Goal: Transaction & Acquisition: Purchase product/service

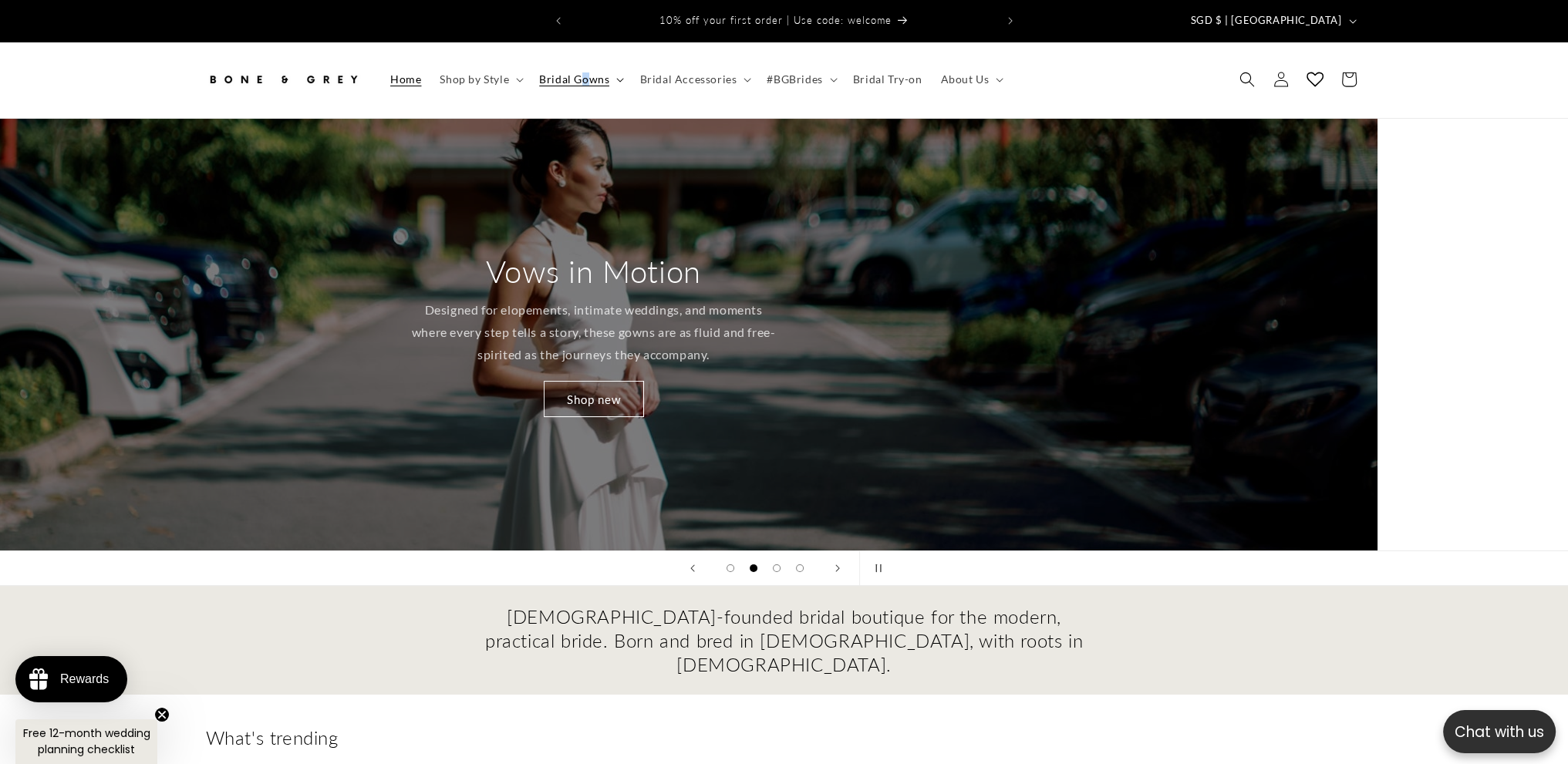
drag, startPoint x: 941, startPoint y: 1, endPoint x: 584, endPoint y: 76, distance: 364.8
click at [584, 76] on summary "Bridal Gowns" at bounding box center [579, 79] width 100 height 33
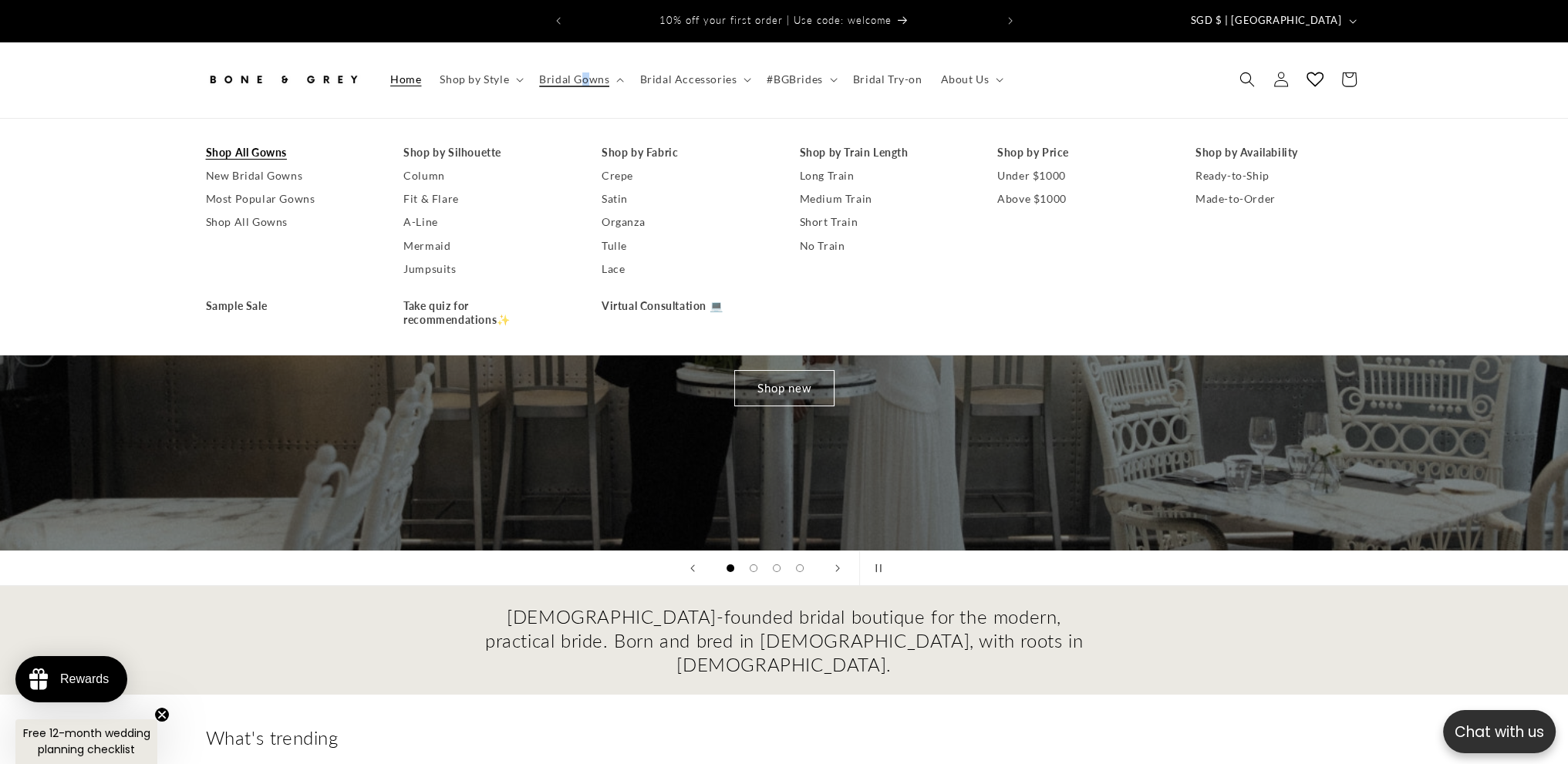
click at [239, 141] on link "Shop All Gowns" at bounding box center [289, 152] width 167 height 23
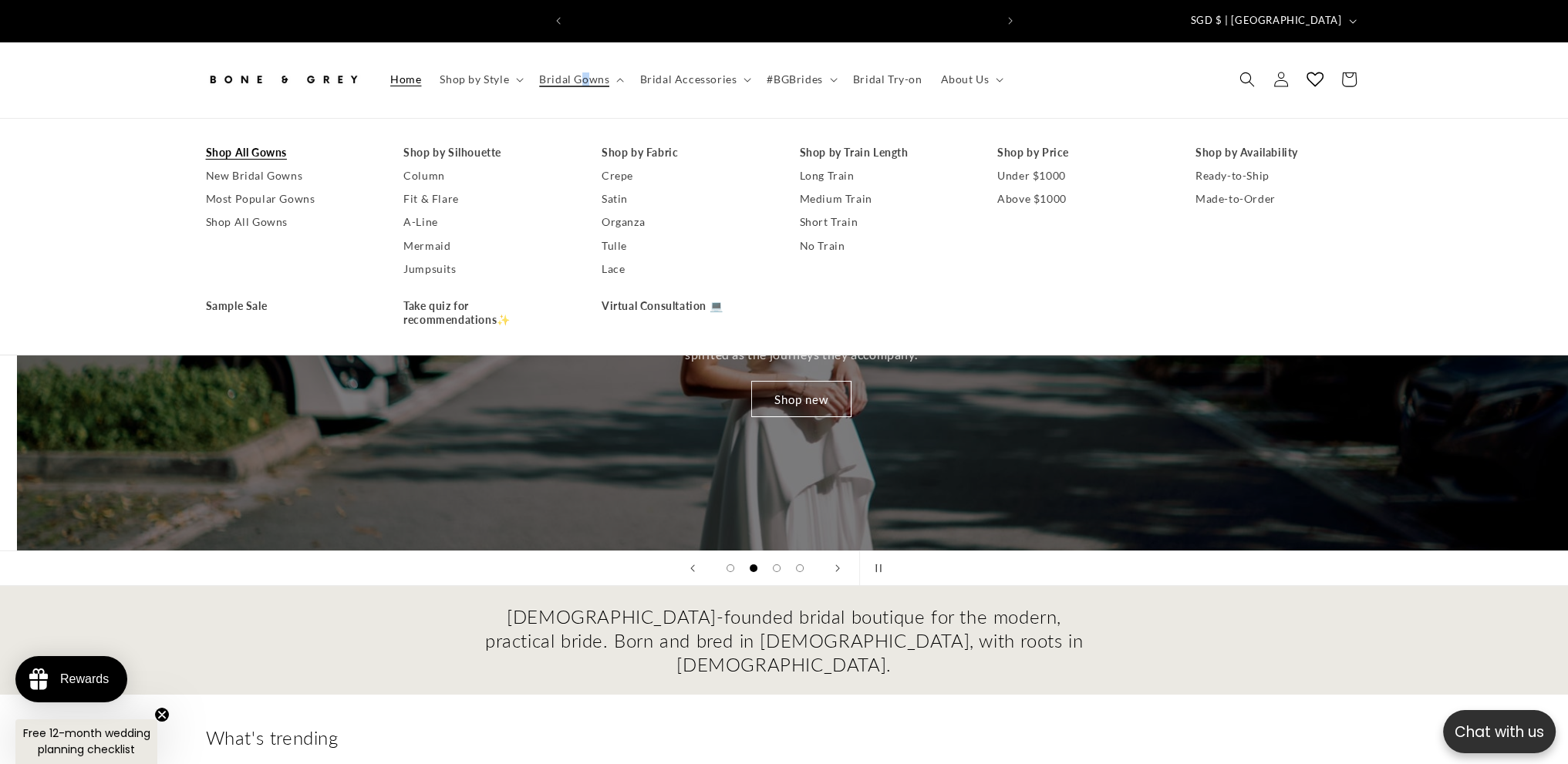
scroll to position [0, 1567]
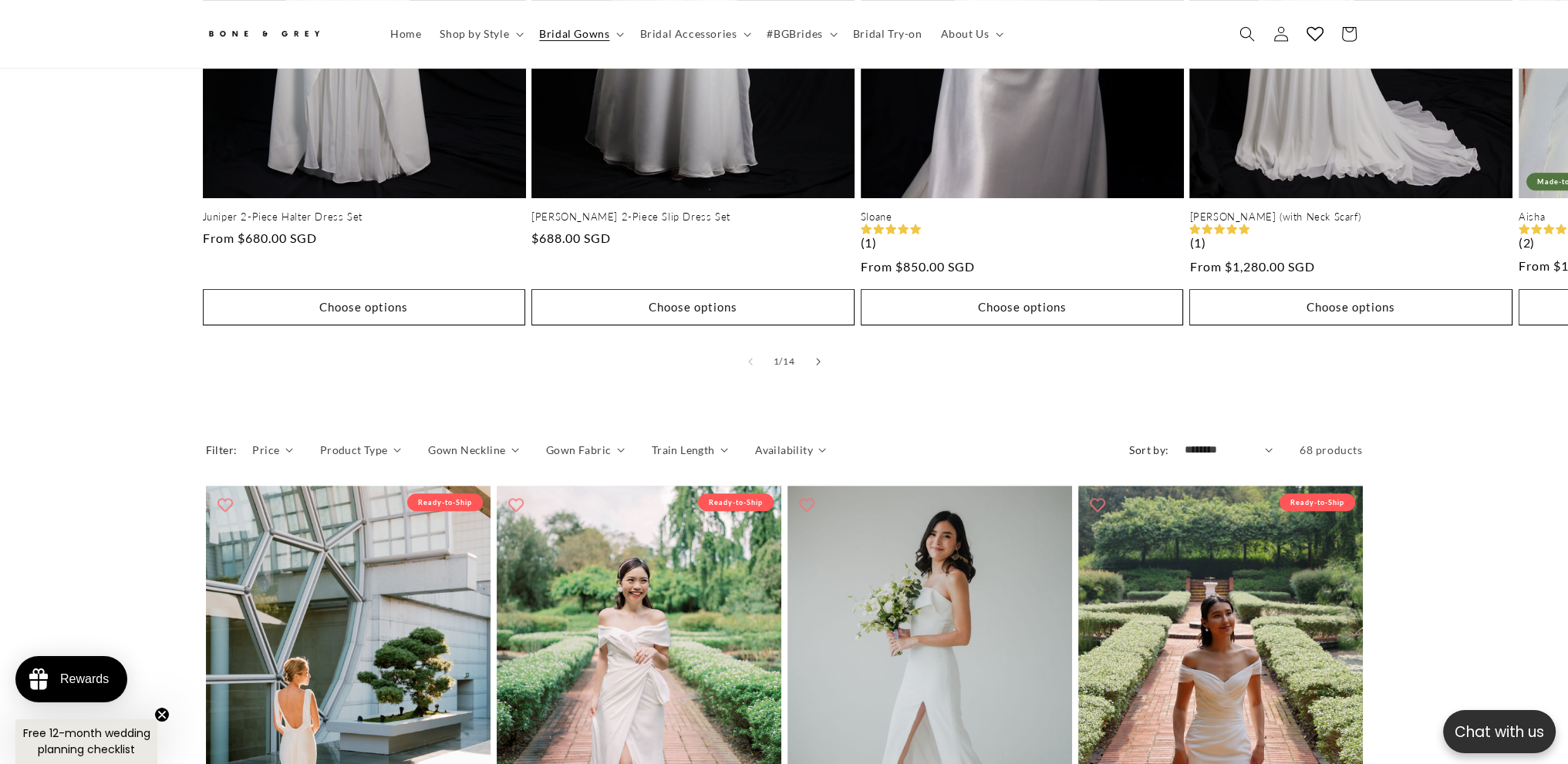
scroll to position [0, 849]
click at [821, 352] on button "Slide right" at bounding box center [819, 361] width 34 height 34
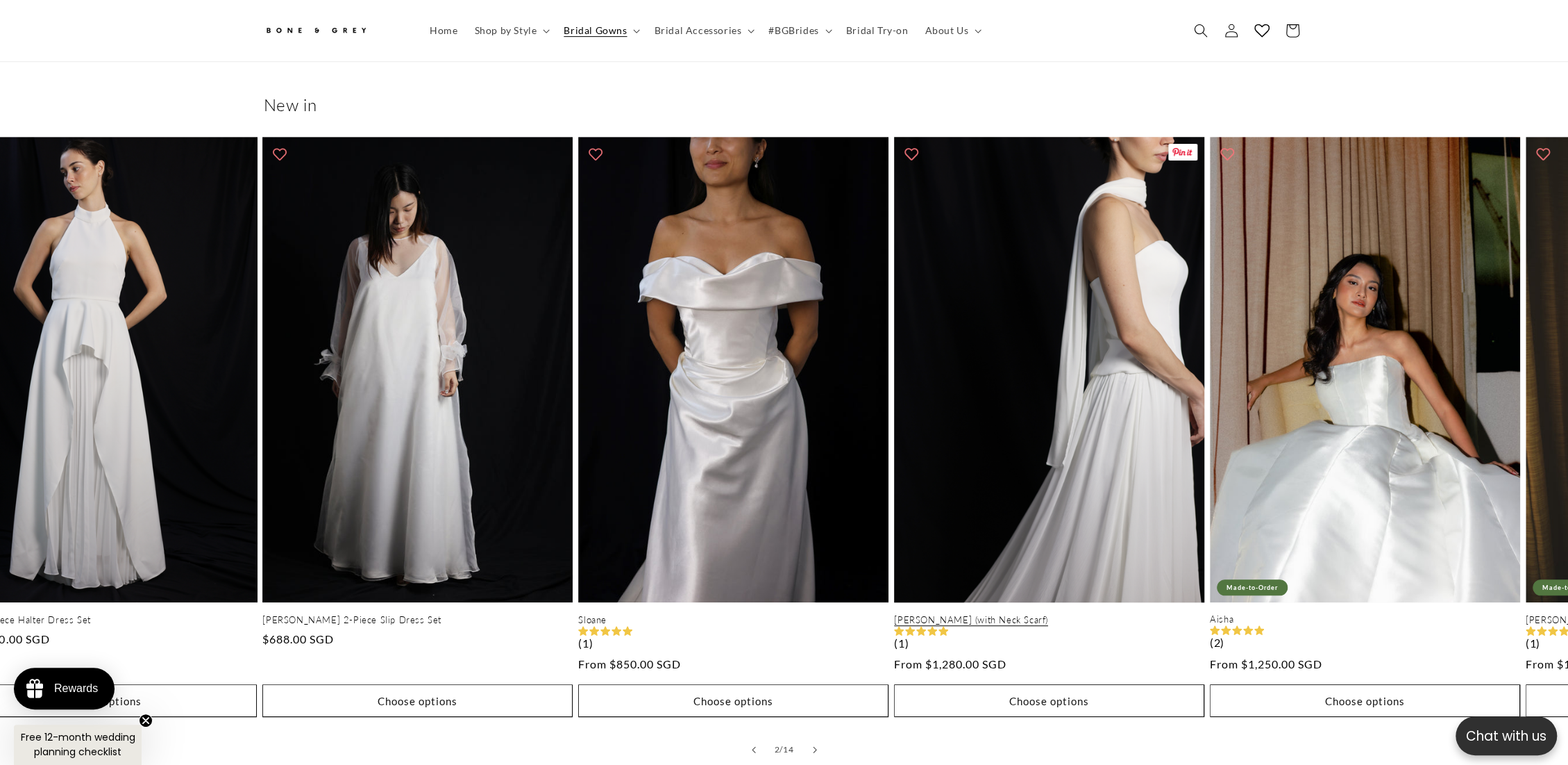
scroll to position [609, 0]
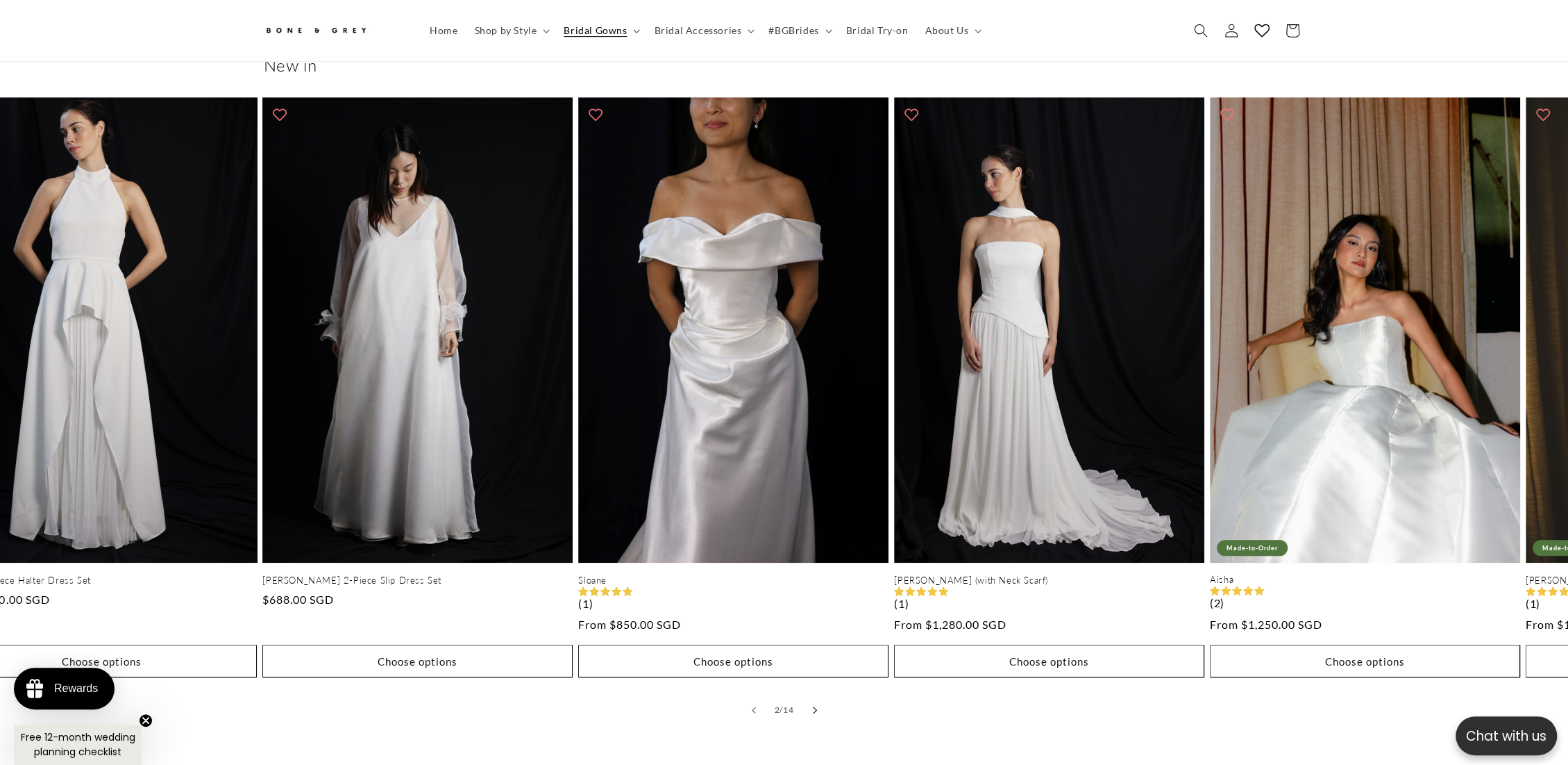
click at [812, 687] on icon "Slide right" at bounding box center [814, 710] width 5 height 8
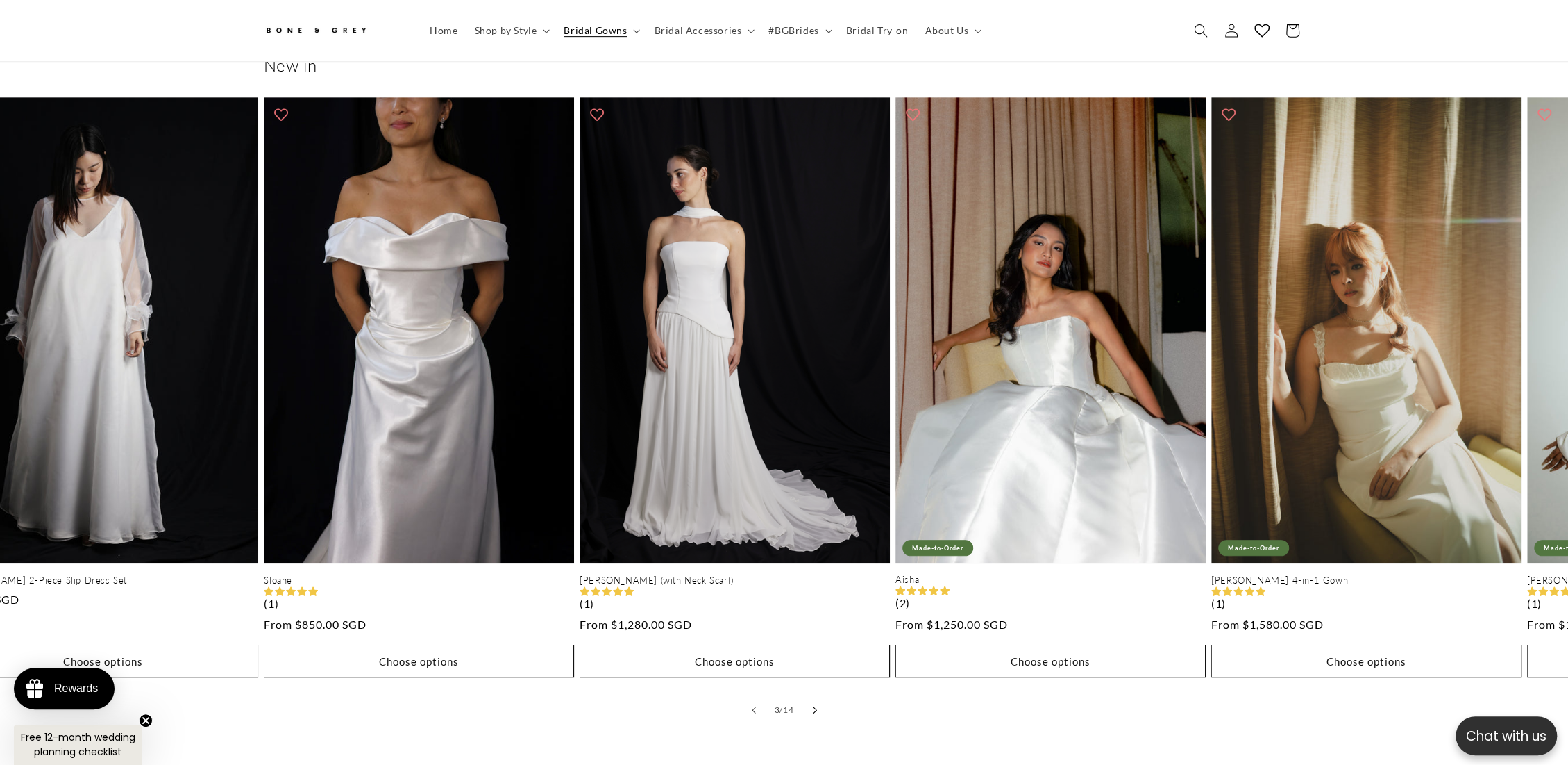
click at [812, 687] on icon "Slide right" at bounding box center [814, 710] width 5 height 8
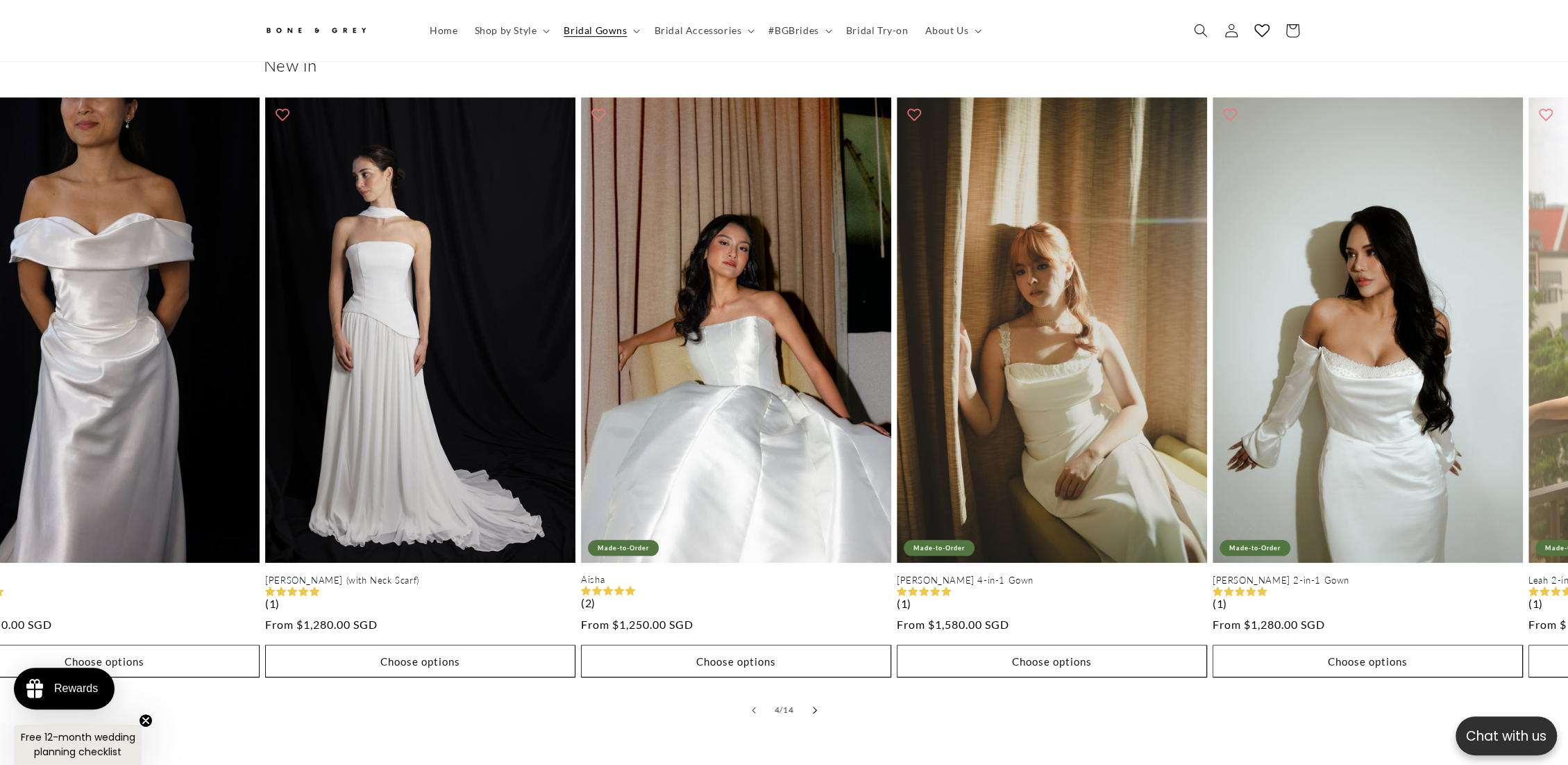
click at [812, 687] on icon "Slide right" at bounding box center [814, 710] width 5 height 8
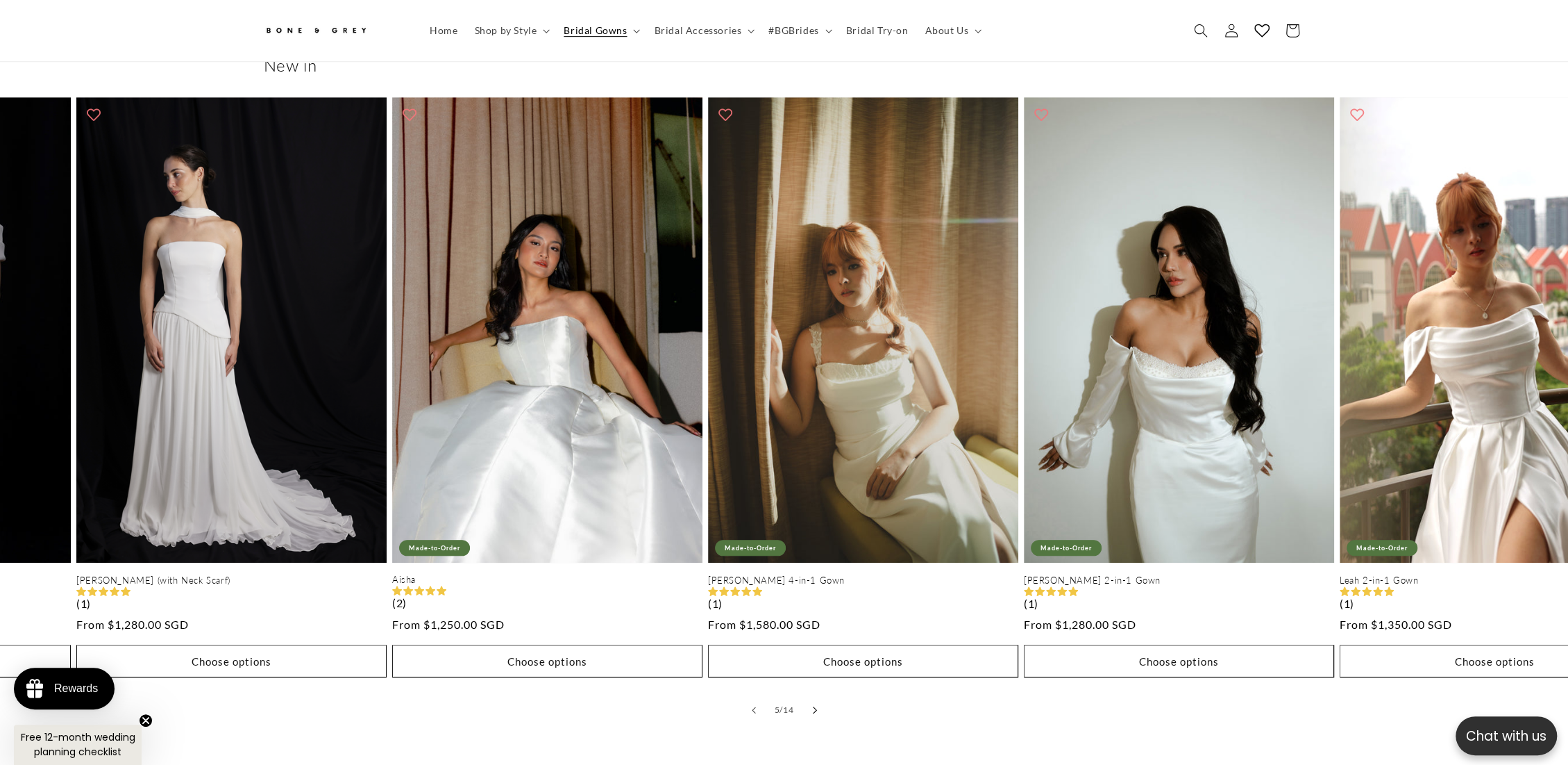
scroll to position [0, 382]
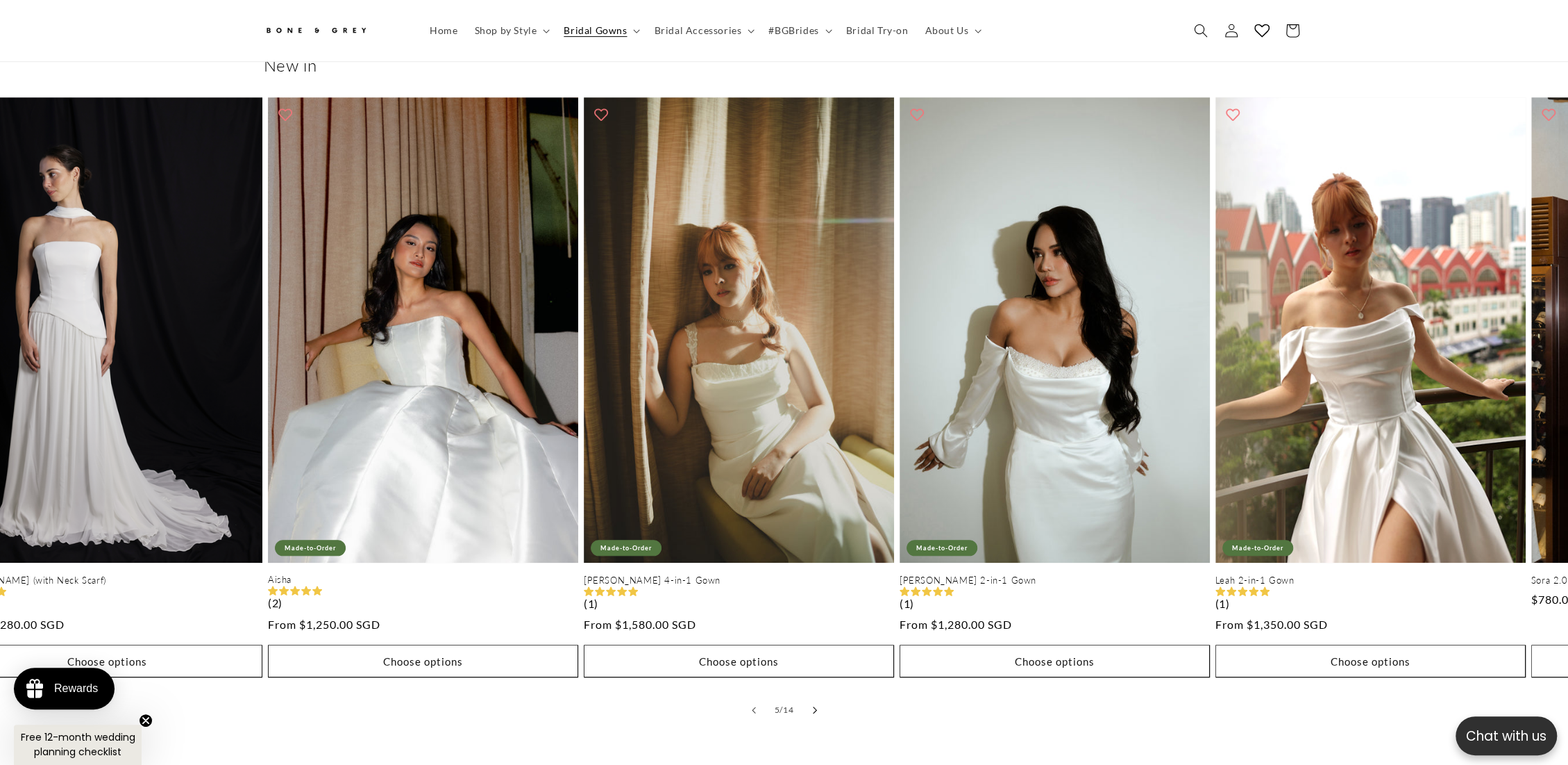
click at [812, 687] on icon "Slide right" at bounding box center [814, 710] width 5 height 8
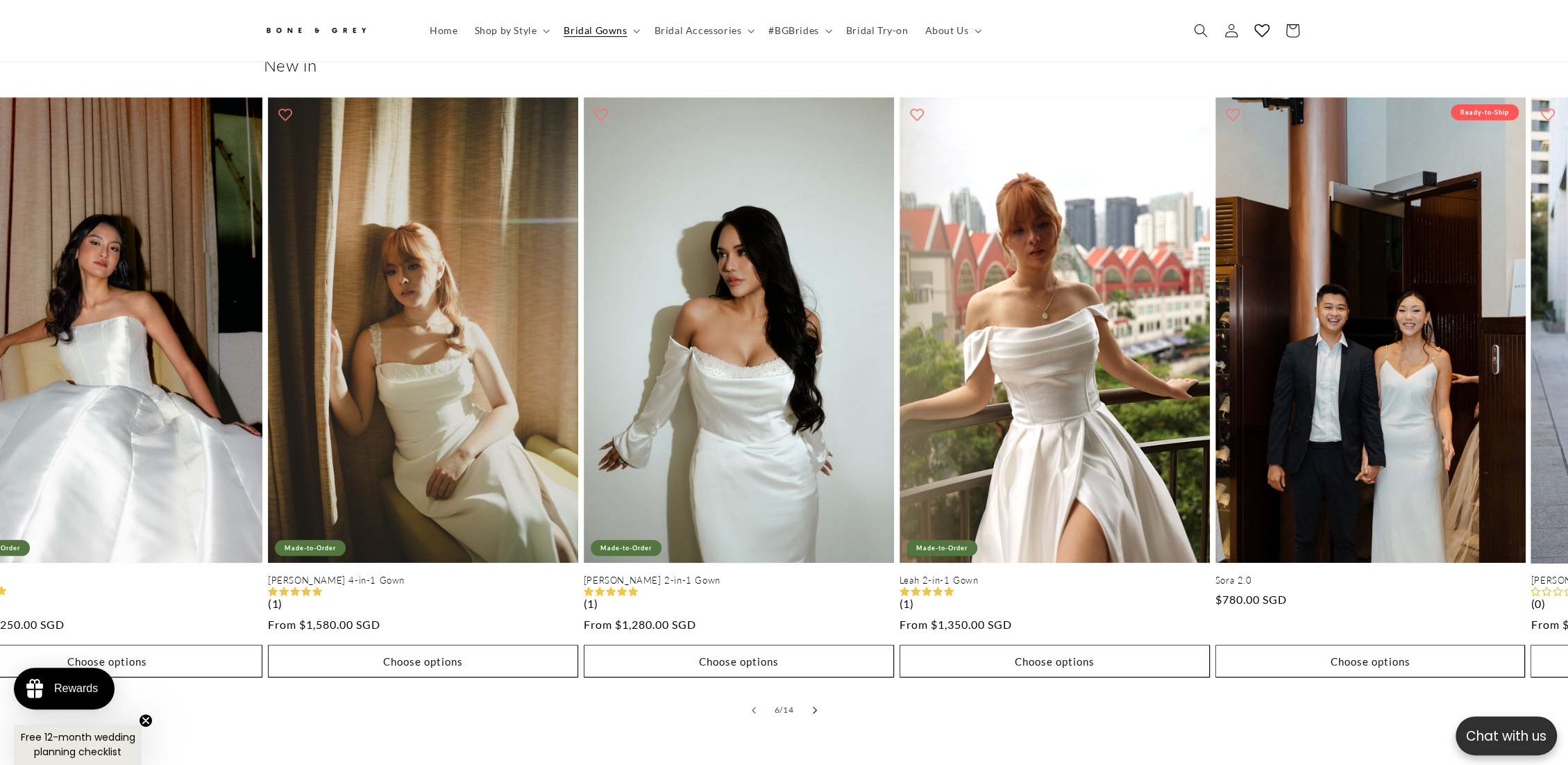
scroll to position [0, 763]
click at [805, 687] on button "Slide right" at bounding box center [814, 710] width 30 height 30
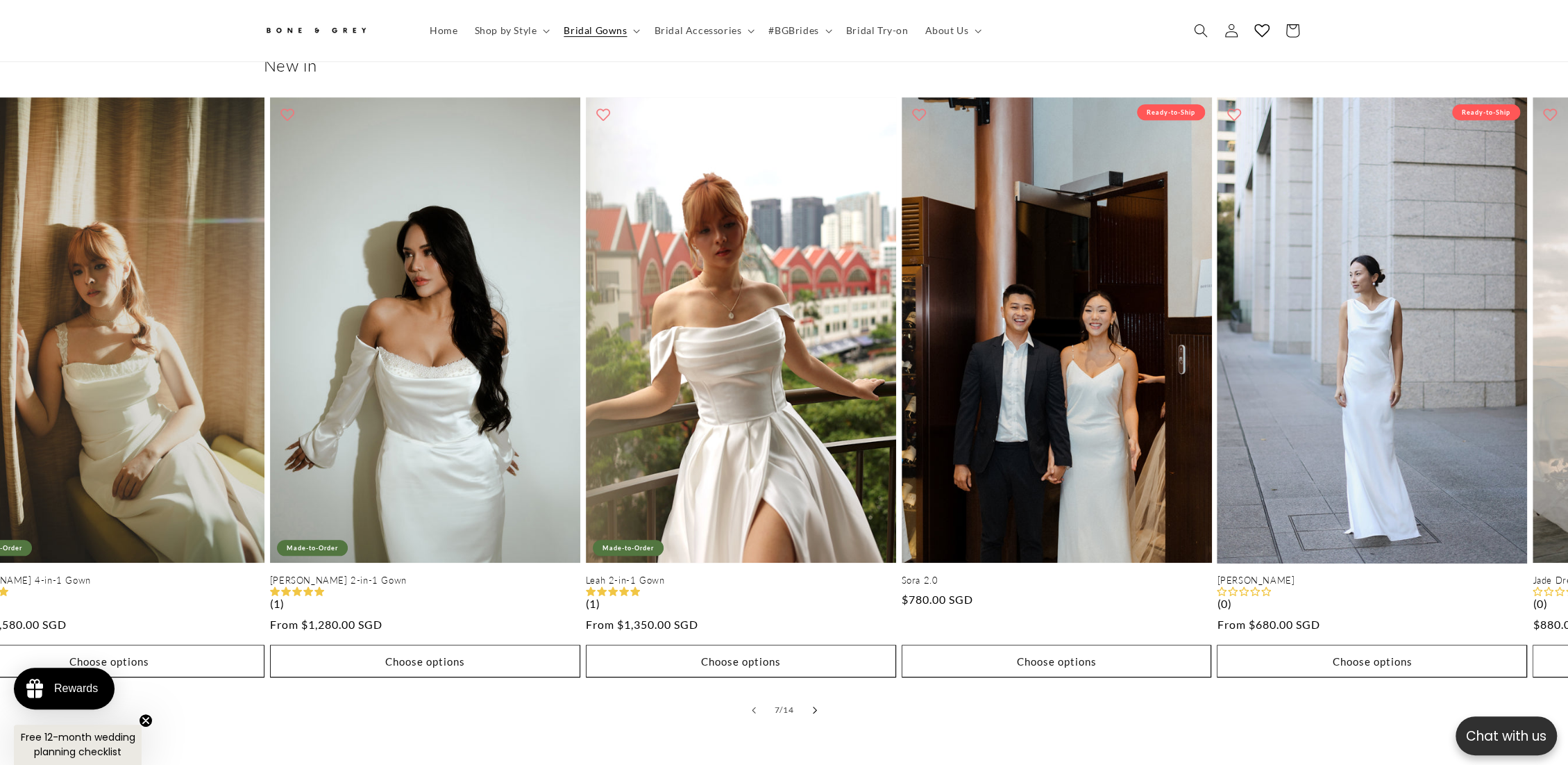
click at [802, 687] on button "Slide right" at bounding box center [814, 710] width 30 height 30
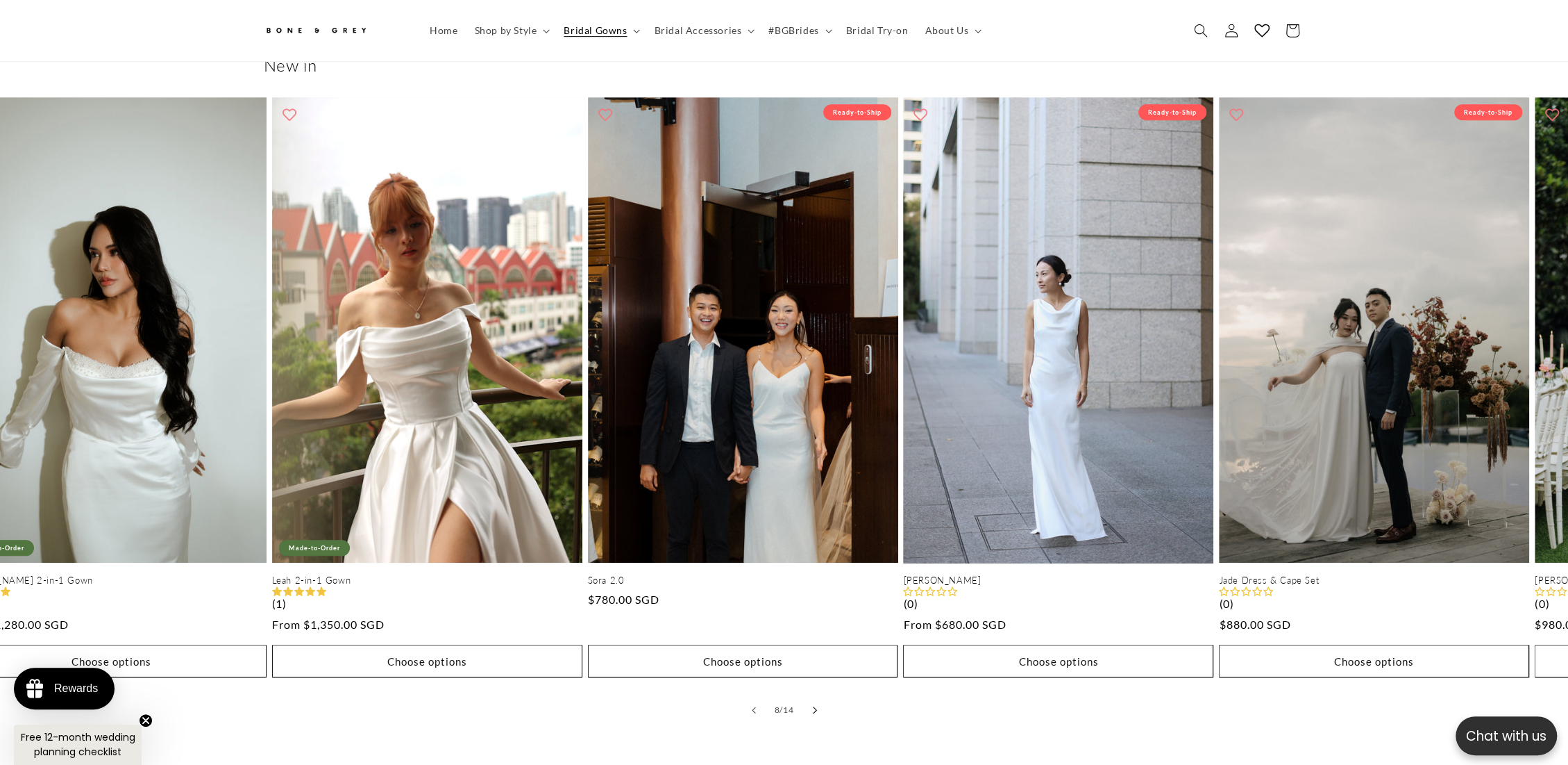
click at [802, 687] on button "Slide right" at bounding box center [814, 710] width 30 height 30
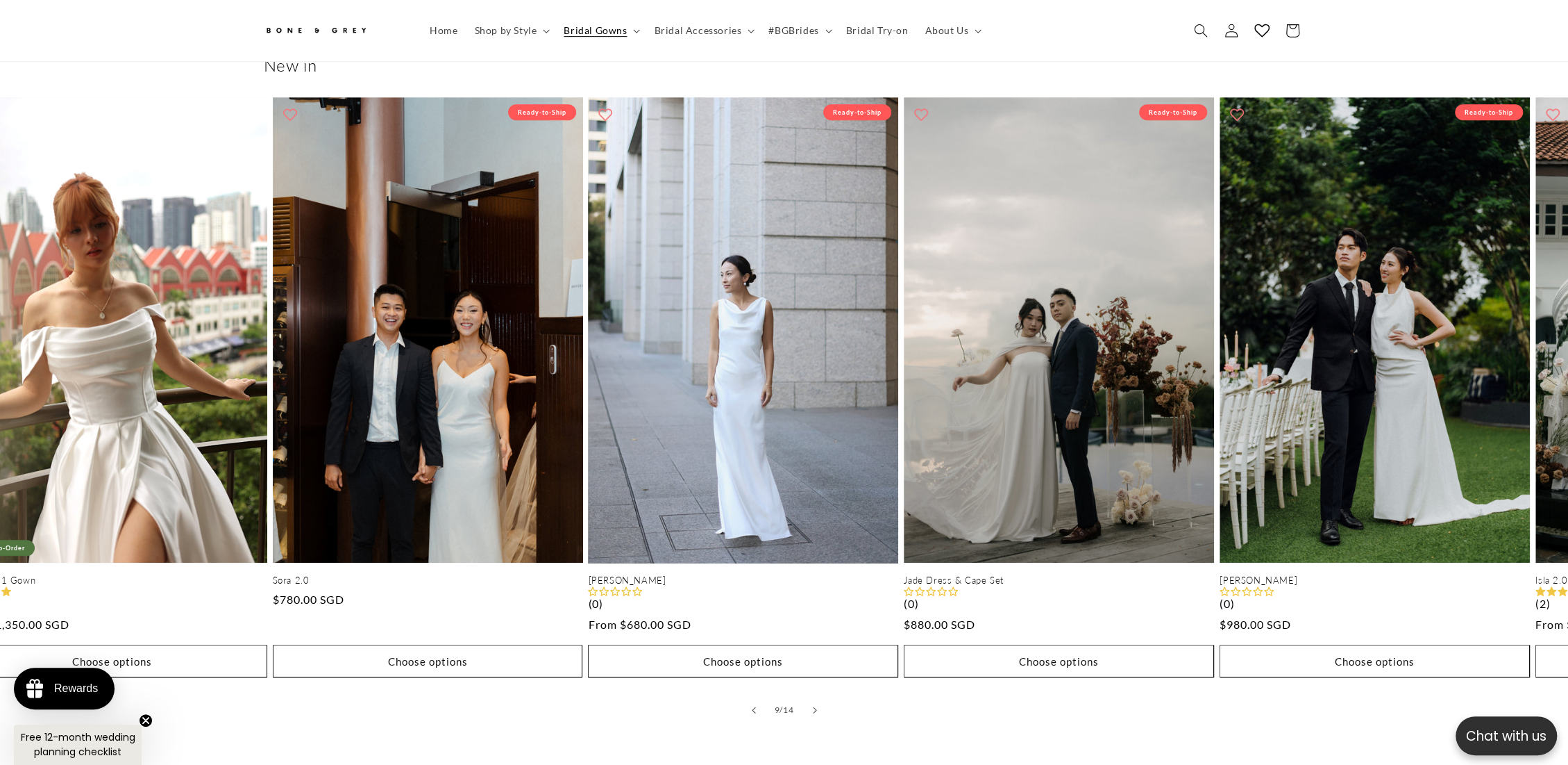
scroll to position [0, 382]
click at [812, 687] on icon "Slide right" at bounding box center [814, 710] width 5 height 8
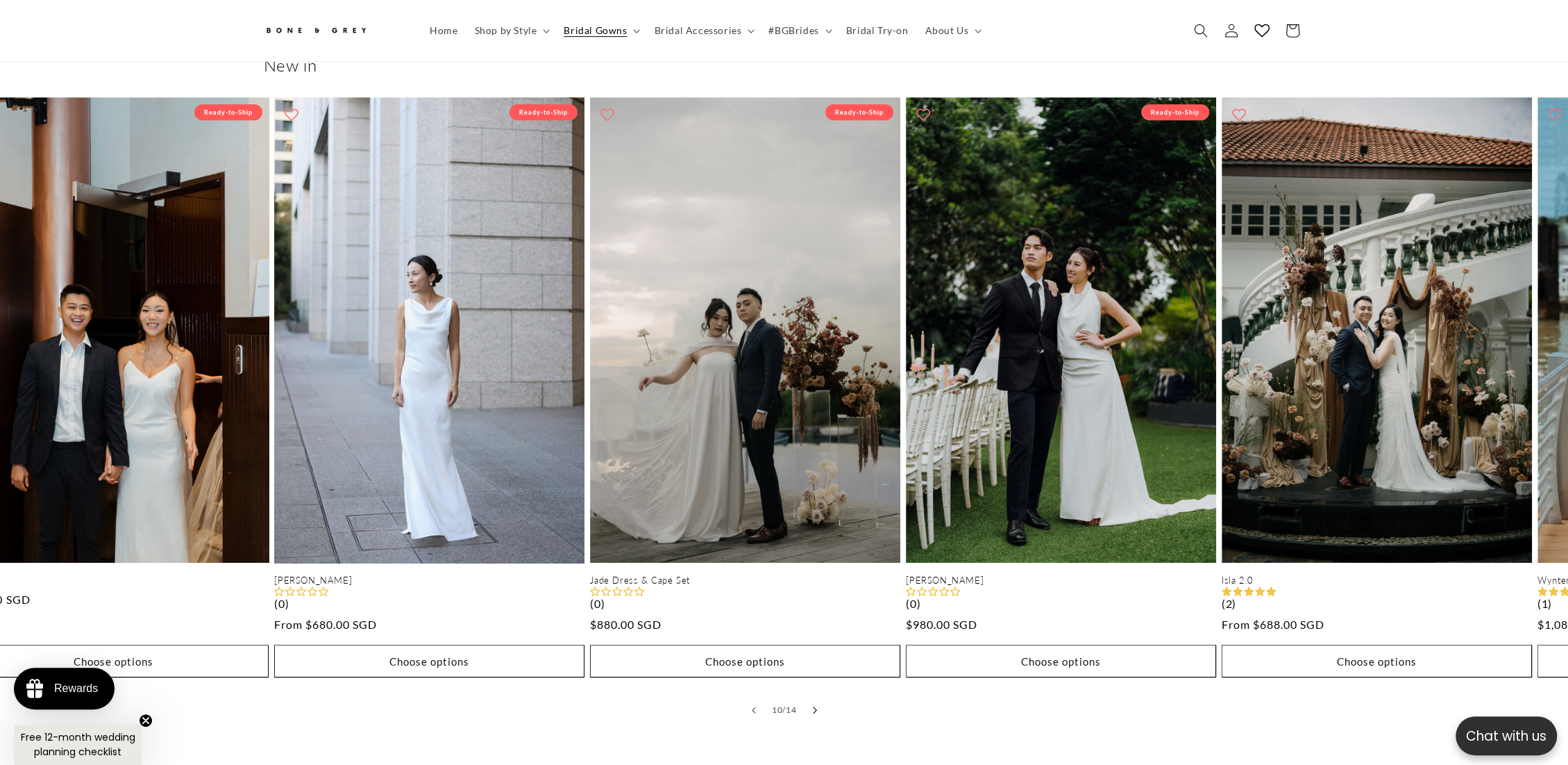
scroll to position [0, 763]
click at [812, 687] on icon "Slide right" at bounding box center [814, 710] width 5 height 8
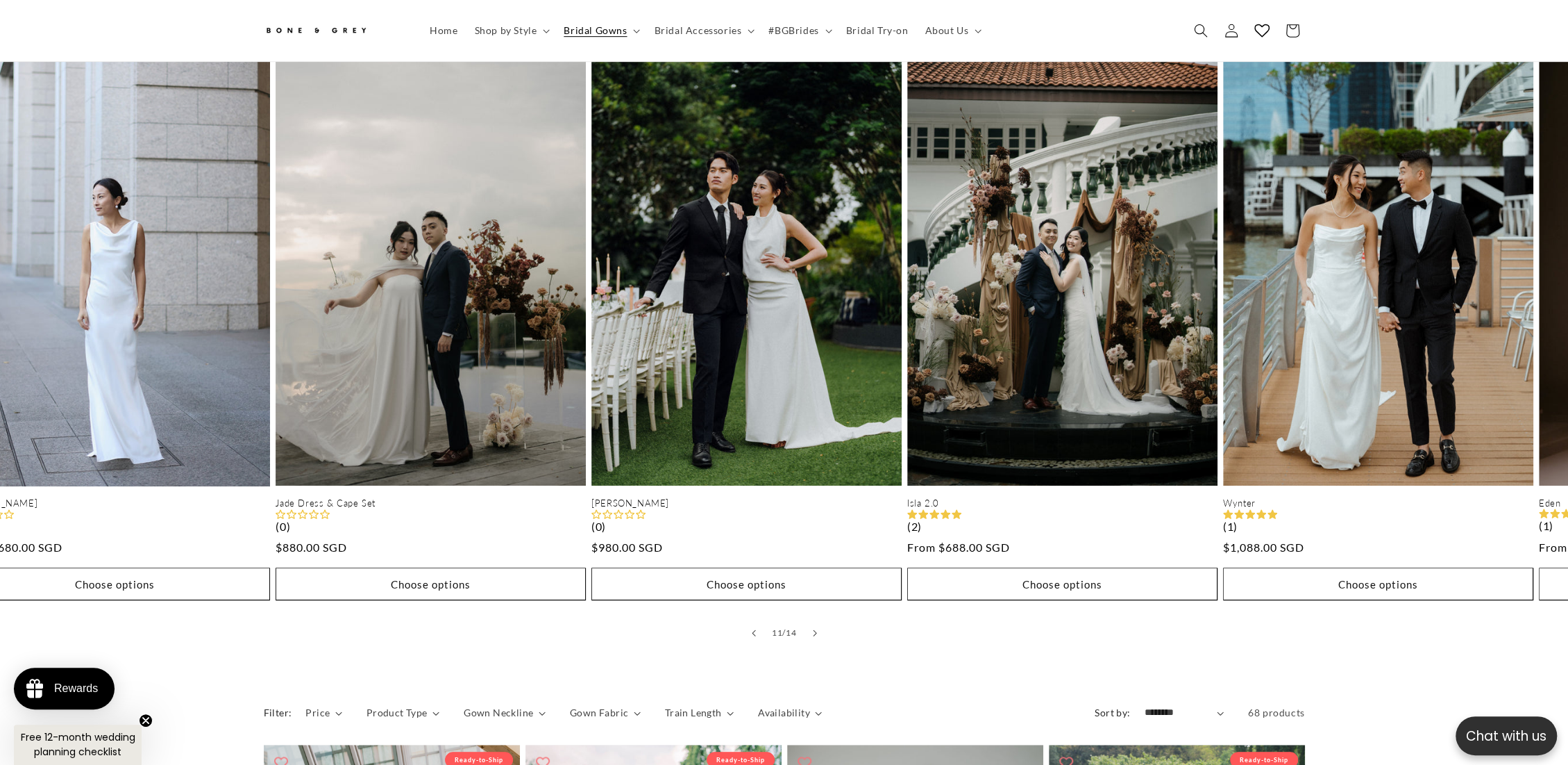
scroll to position [0, 382]
click at [815, 629] on icon "Slide right" at bounding box center [814, 632] width 5 height 8
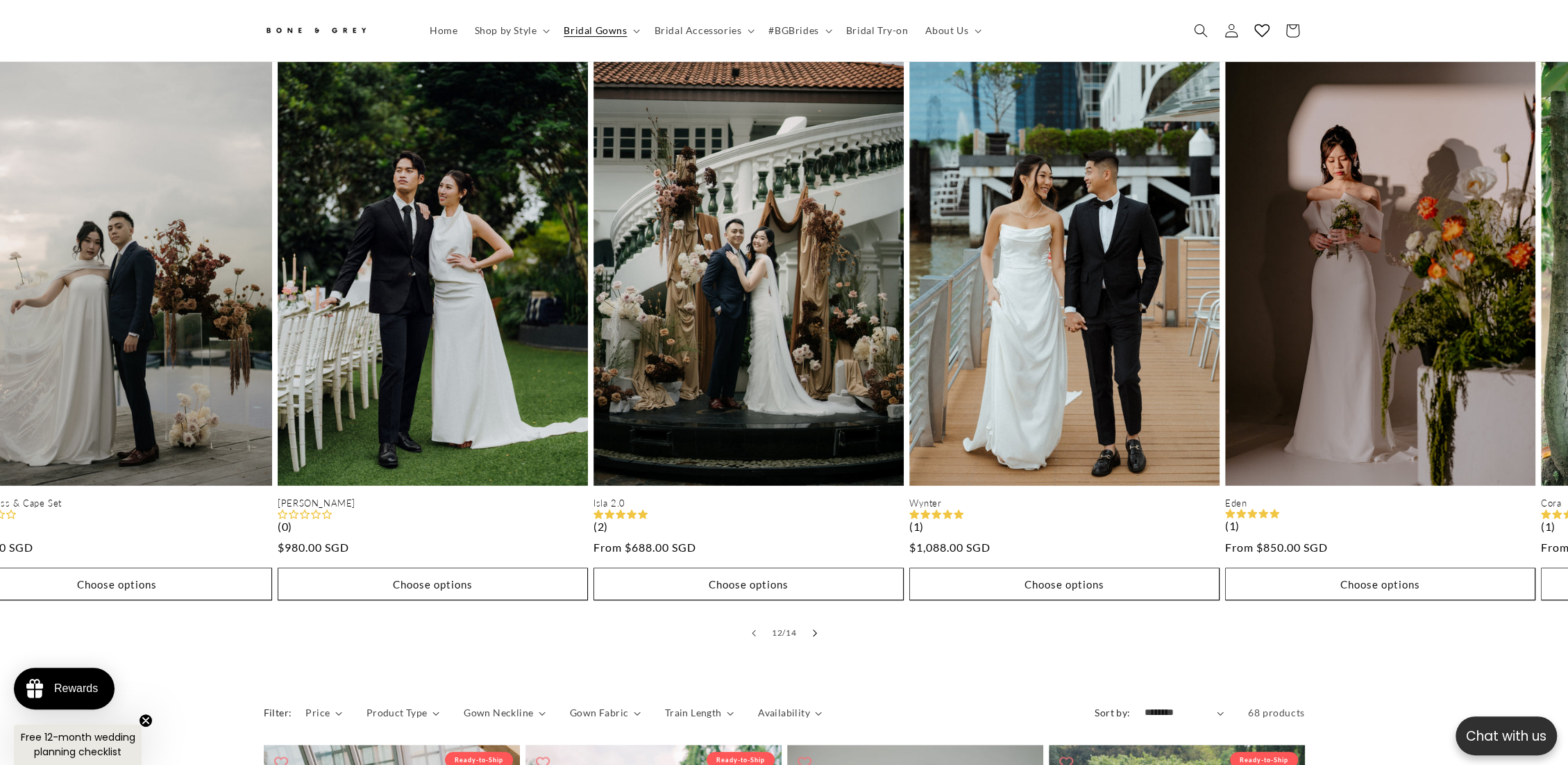
scroll to position [0, 763]
click at [815, 629] on icon "Slide right" at bounding box center [814, 632] width 5 height 8
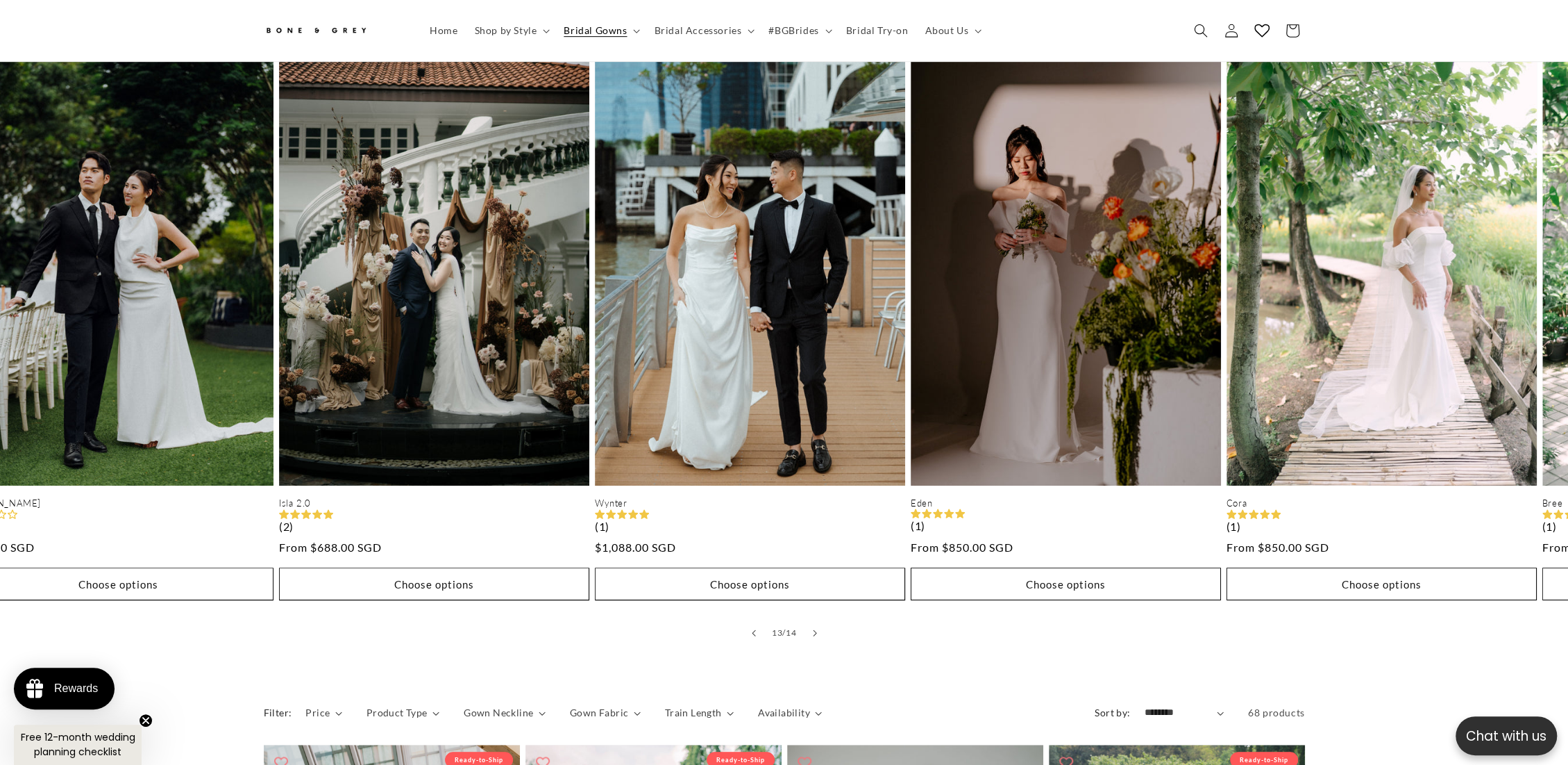
scroll to position [0, 382]
click at [819, 617] on button "Slide right" at bounding box center [814, 632] width 30 height 30
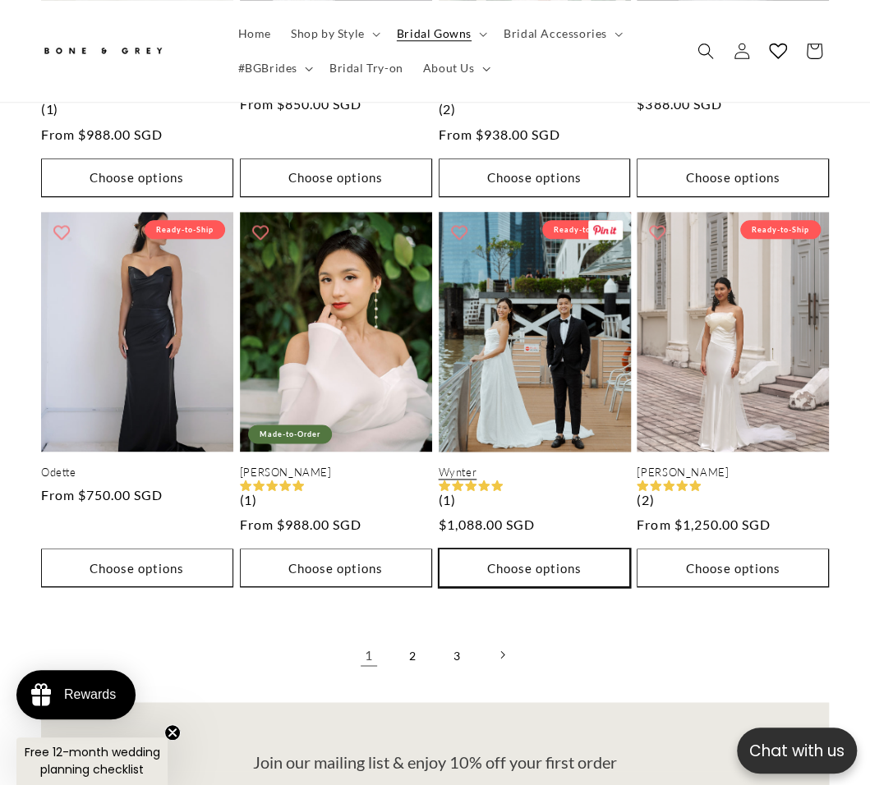
scroll to position [3345, 0]
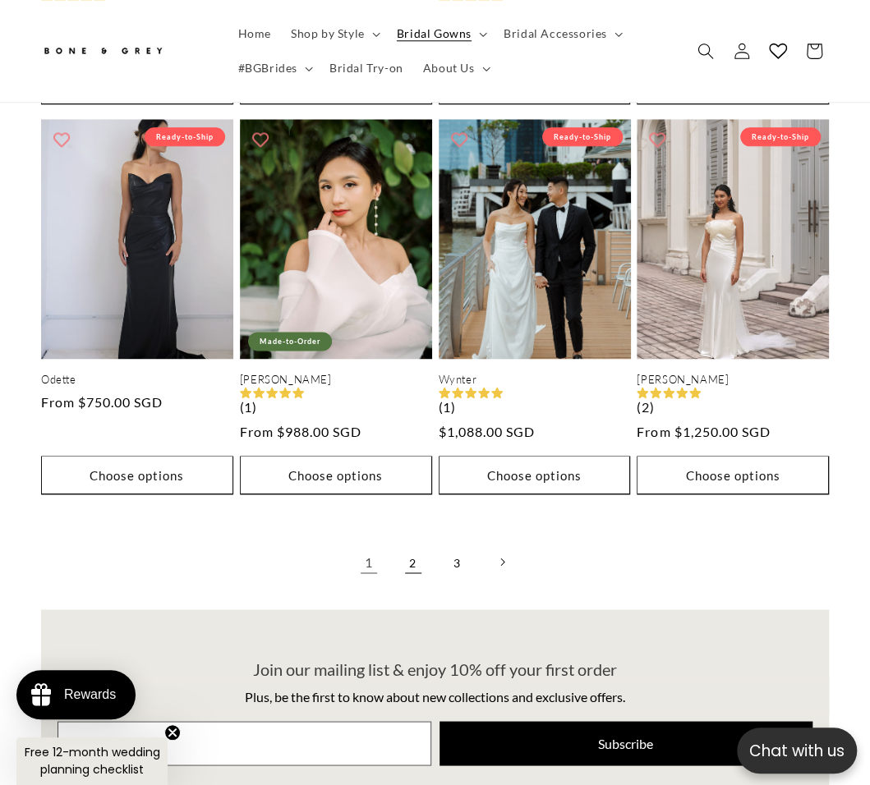
click at [407, 544] on link "2" at bounding box center [413, 562] width 36 height 36
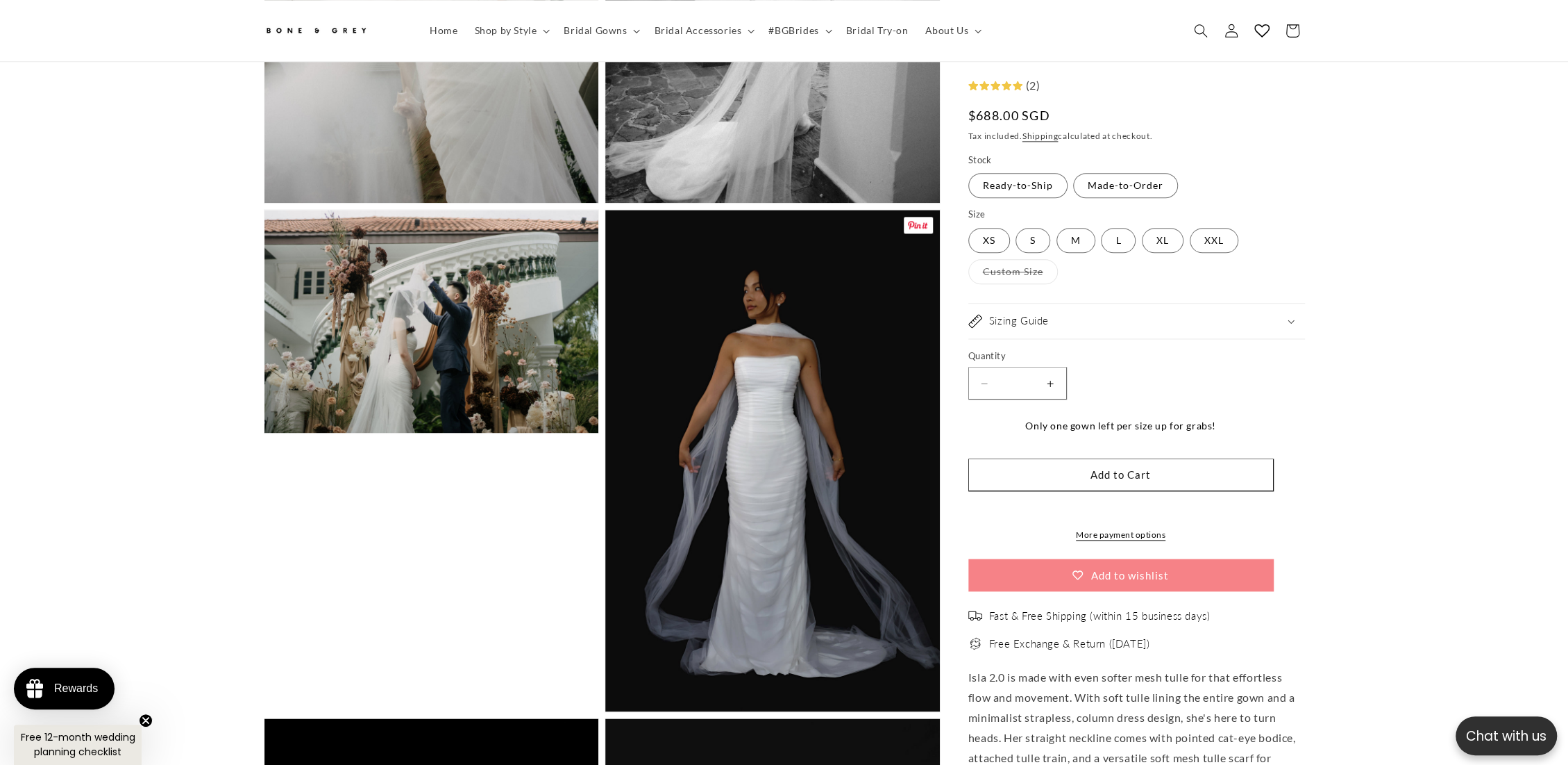
scroll to position [0, 382]
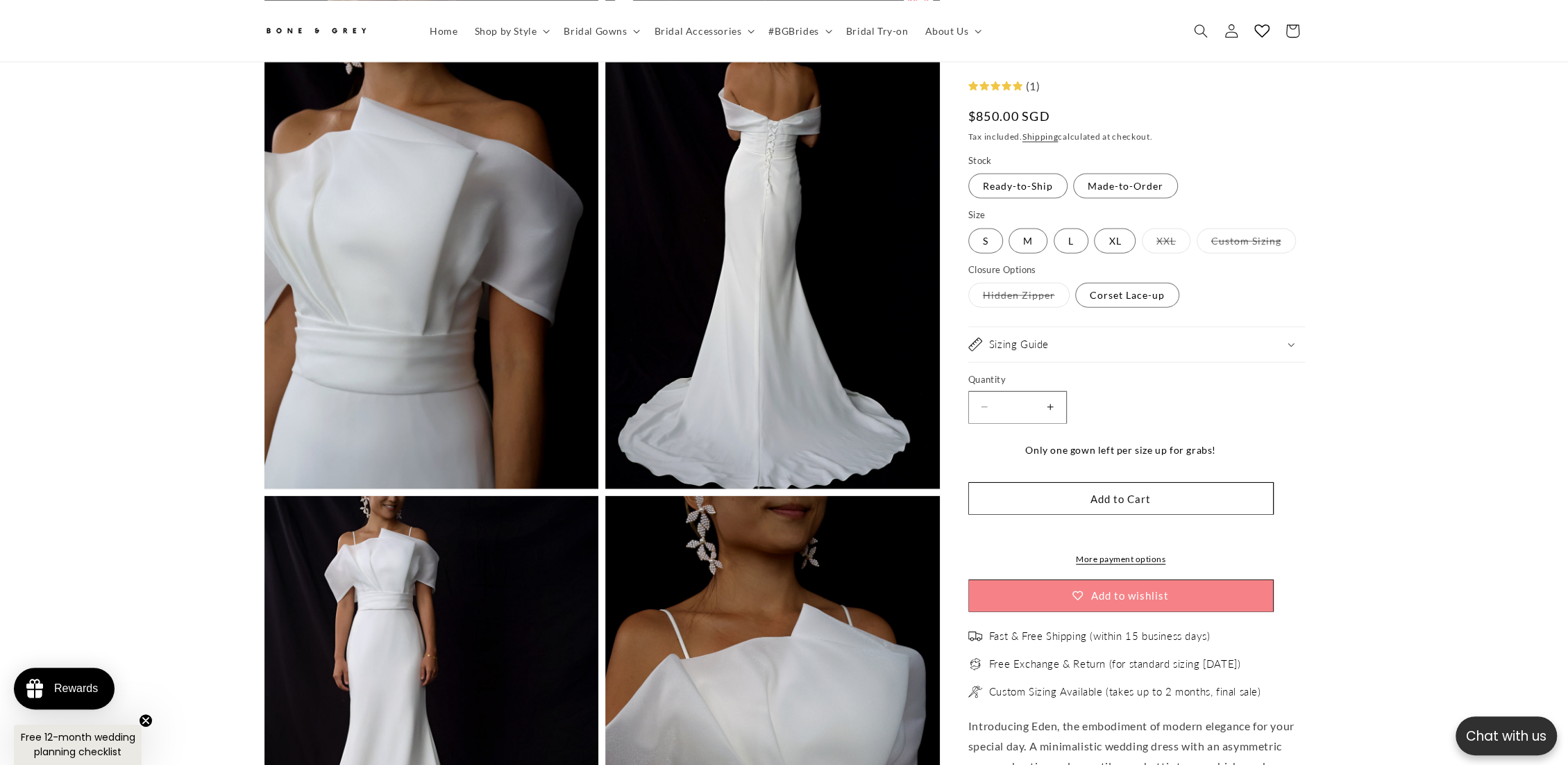
scroll to position [2847, 0]
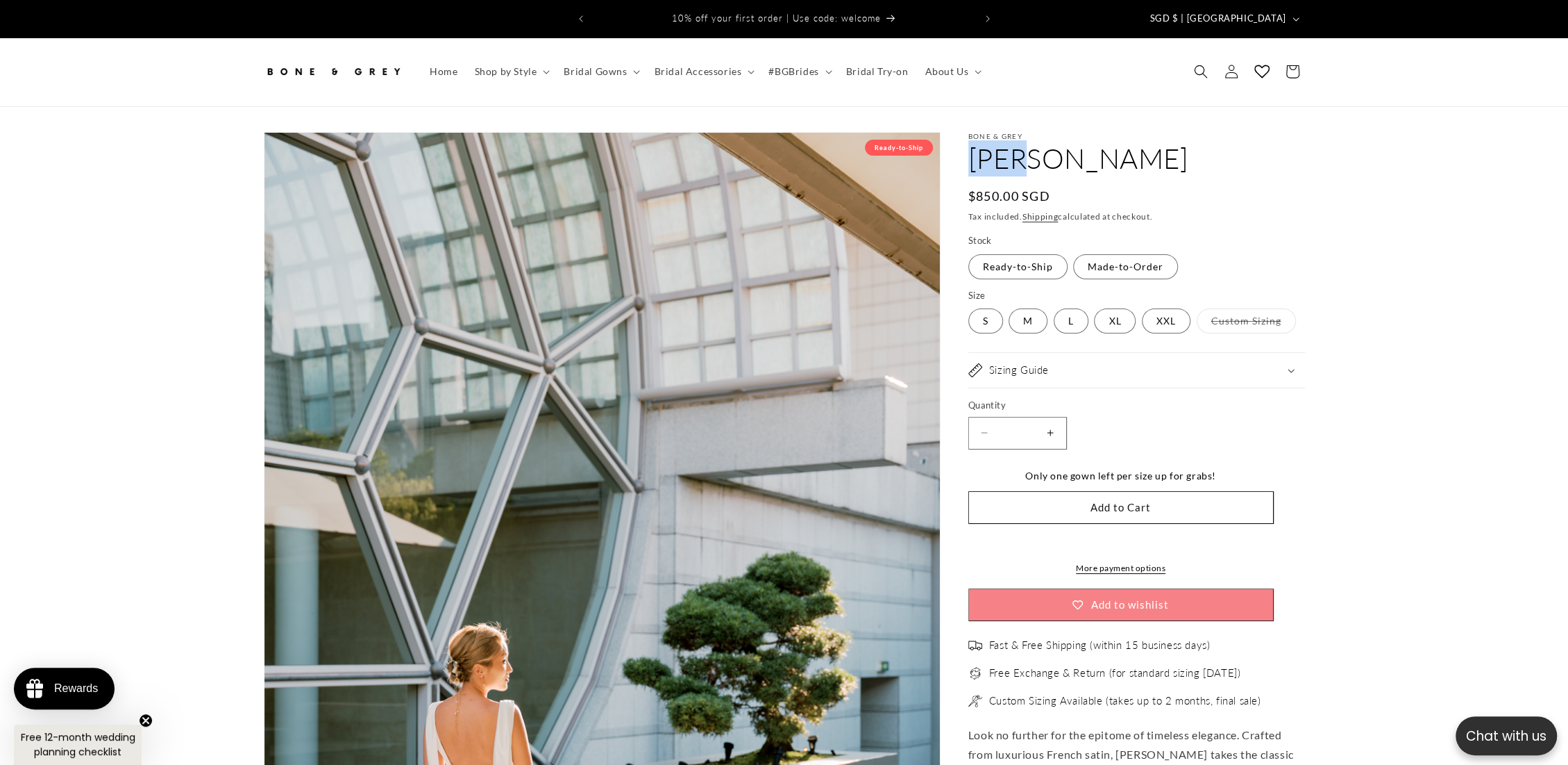
drag, startPoint x: 971, startPoint y: 142, endPoint x: 1011, endPoint y: 138, distance: 40.2
click at [1011, 140] on h1 "Julia" at bounding box center [1136, 158] width 336 height 36
click at [1013, 148] on h1 "Julia" at bounding box center [1136, 158] width 336 height 36
drag, startPoint x: 1021, startPoint y: 153, endPoint x: 965, endPoint y: 158, distance: 56.2
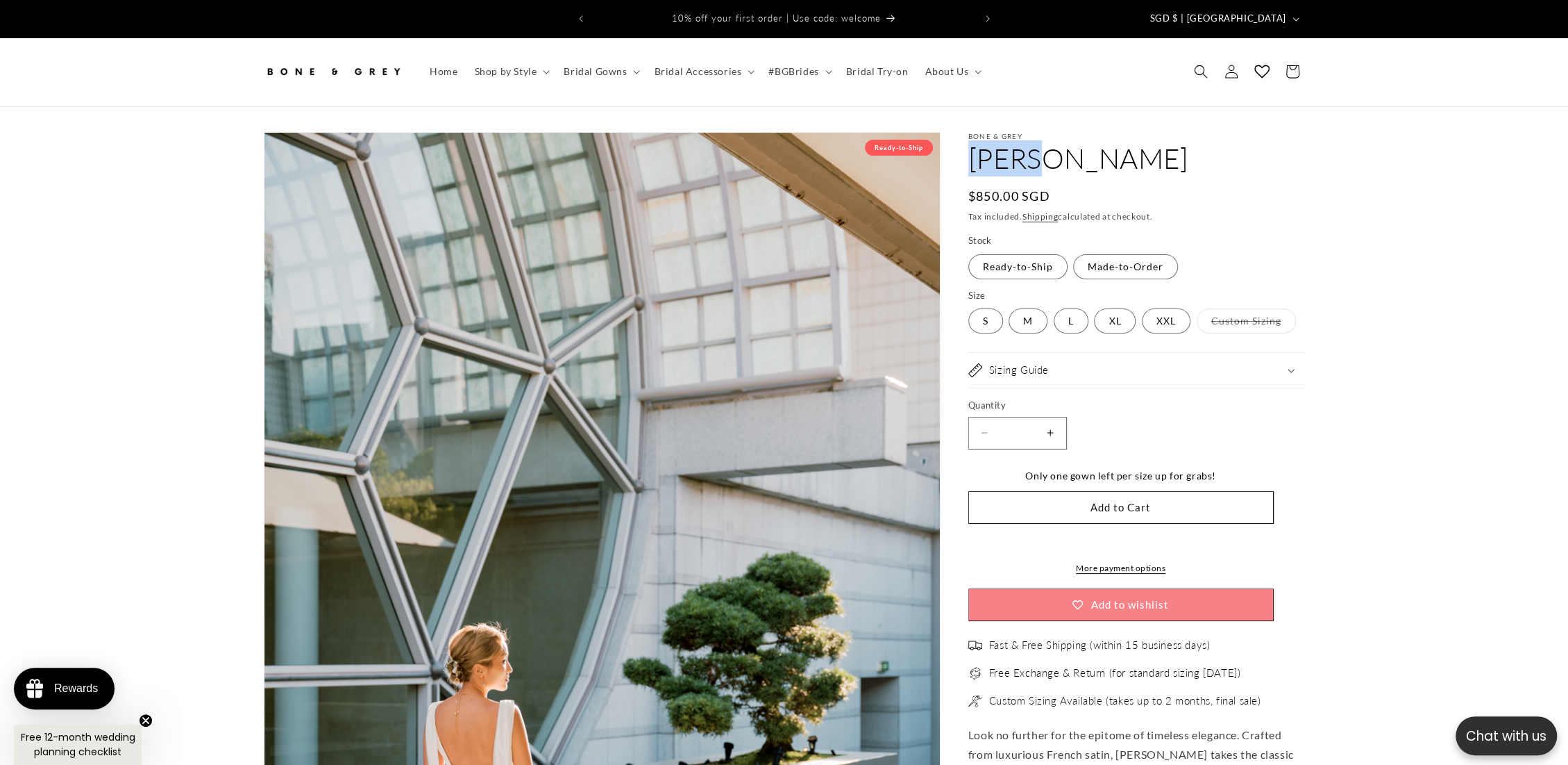
copy h1 "Julia"
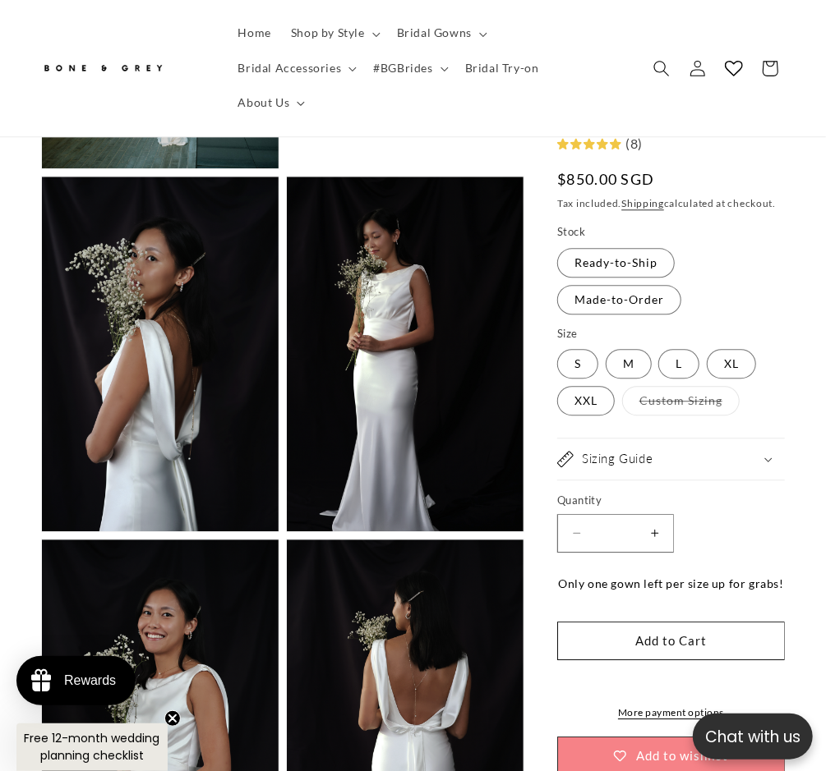
scroll to position [0, 256]
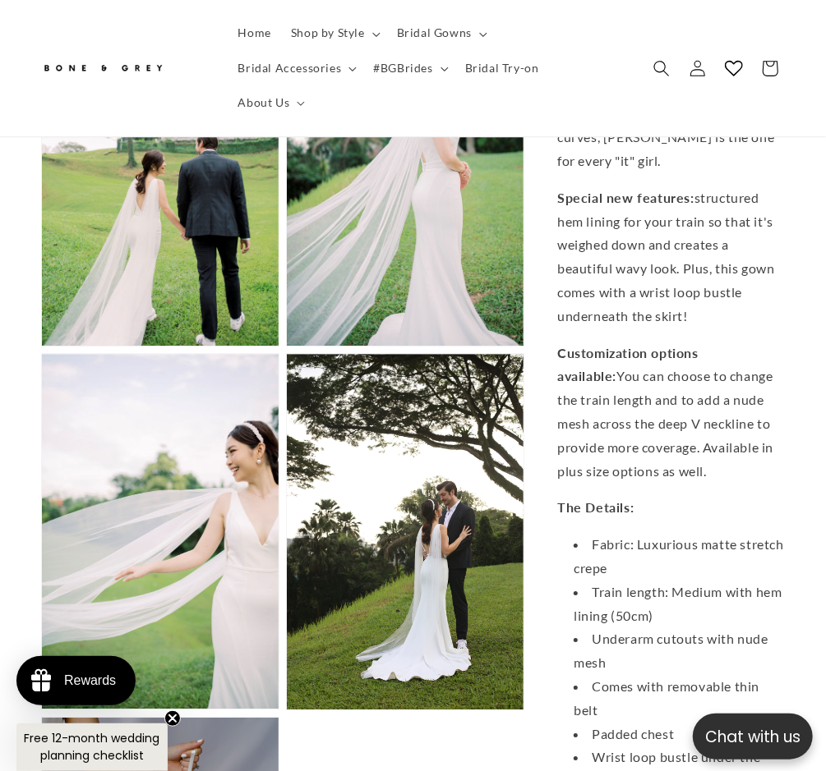
scroll to position [0, 513]
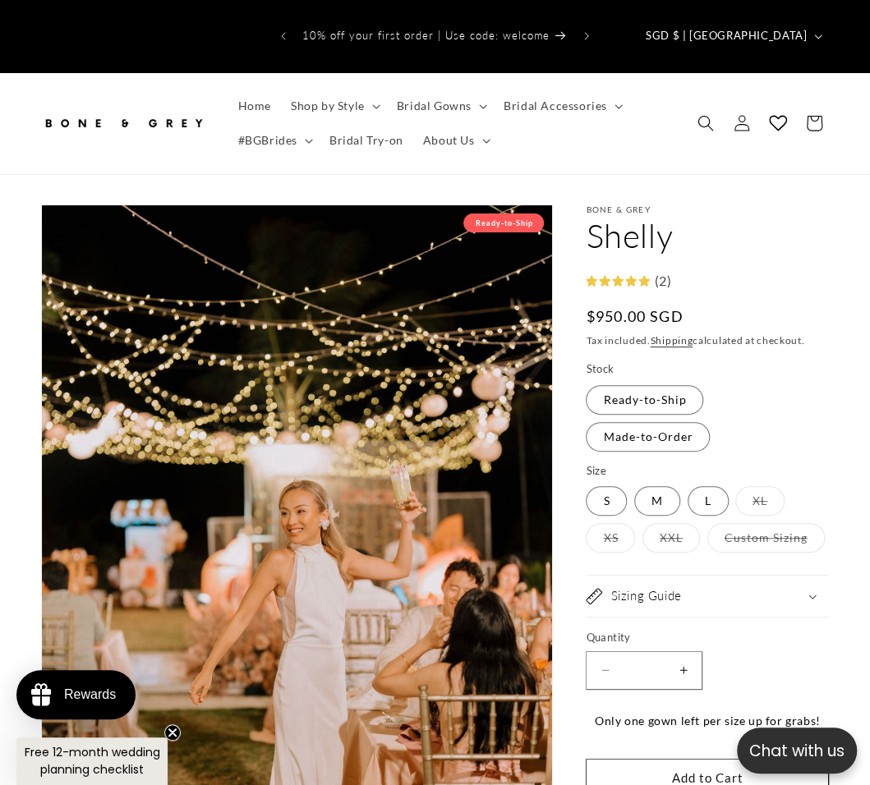
click at [775, 523] on label "Custom Sizing Variant sold out or unavailable" at bounding box center [765, 538] width 117 height 30
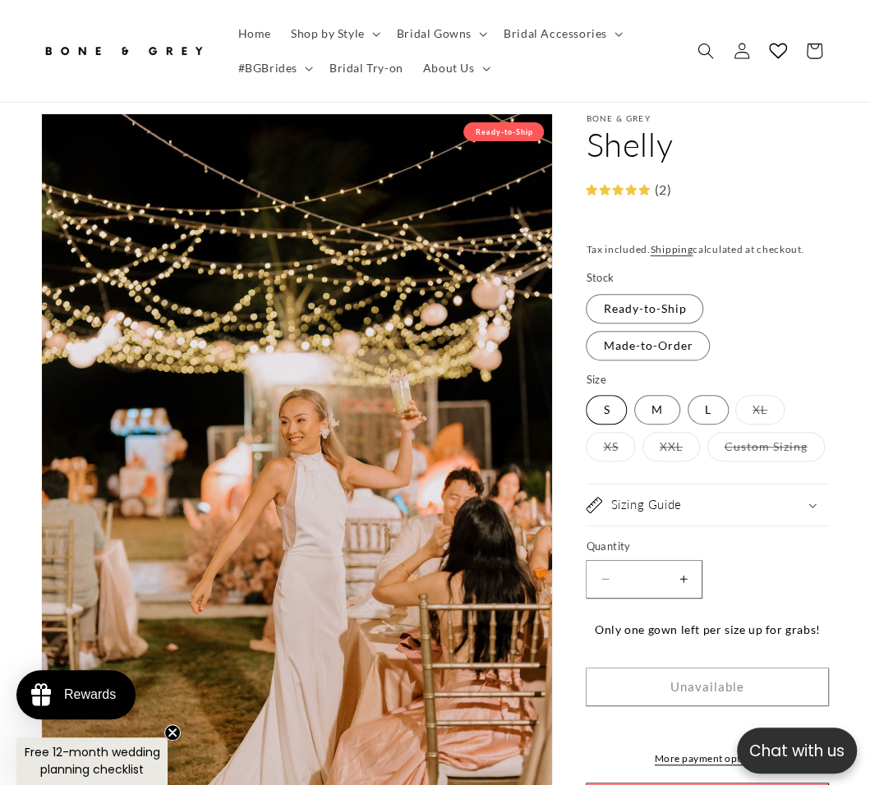
scroll to position [0, 274]
click at [615, 395] on label "S Variant sold out or unavailable" at bounding box center [606, 410] width 41 height 30
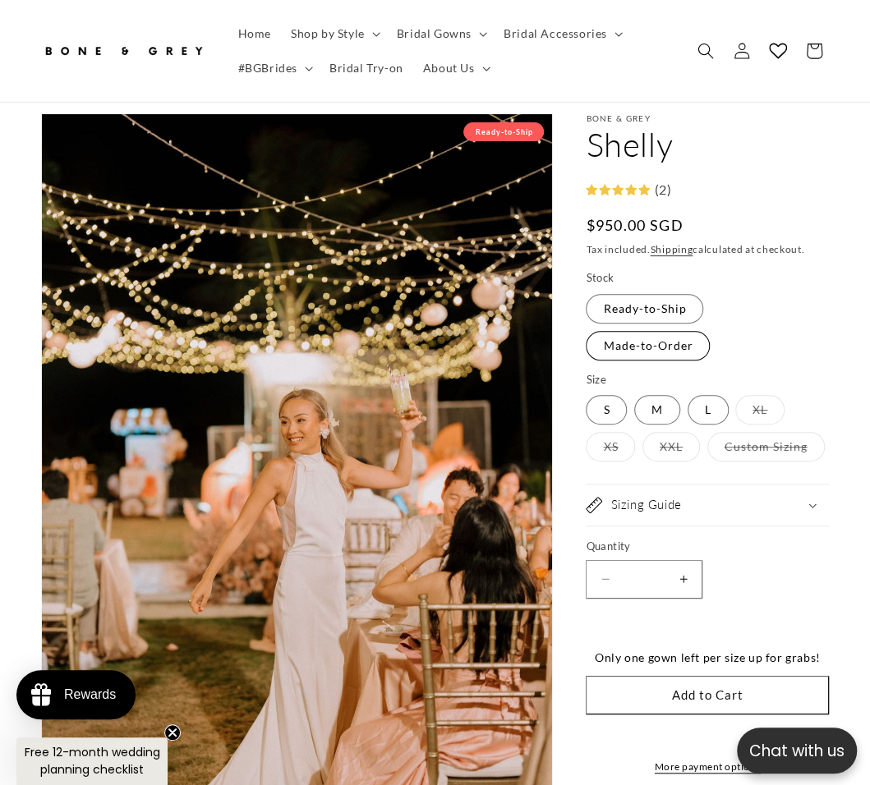
click at [623, 331] on label "Made-to-Order Variant sold out or unavailable" at bounding box center [648, 346] width 124 height 30
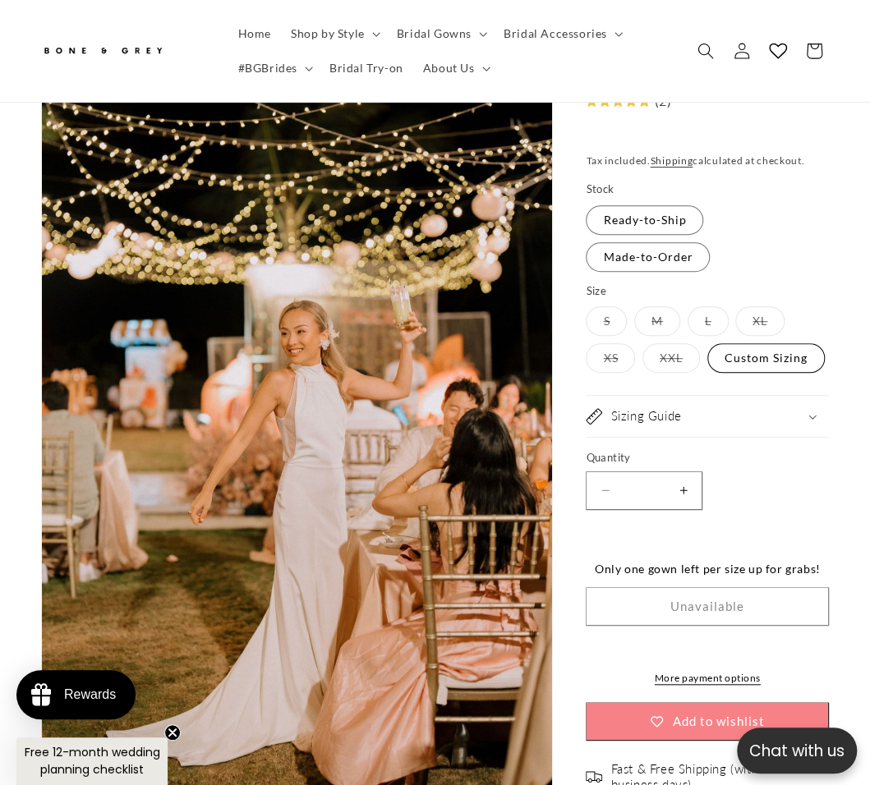
scroll to position [0, 547]
click at [751, 365] on label "Custom Sizing Variant sold out or unavailable" at bounding box center [765, 358] width 117 height 30
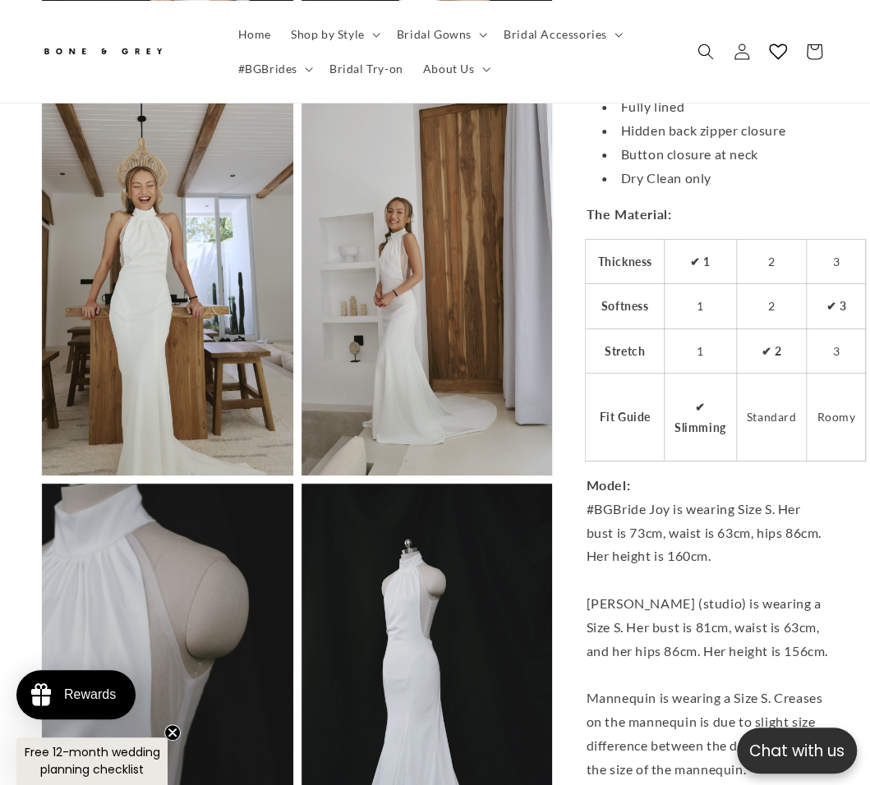
scroll to position [2465, 0]
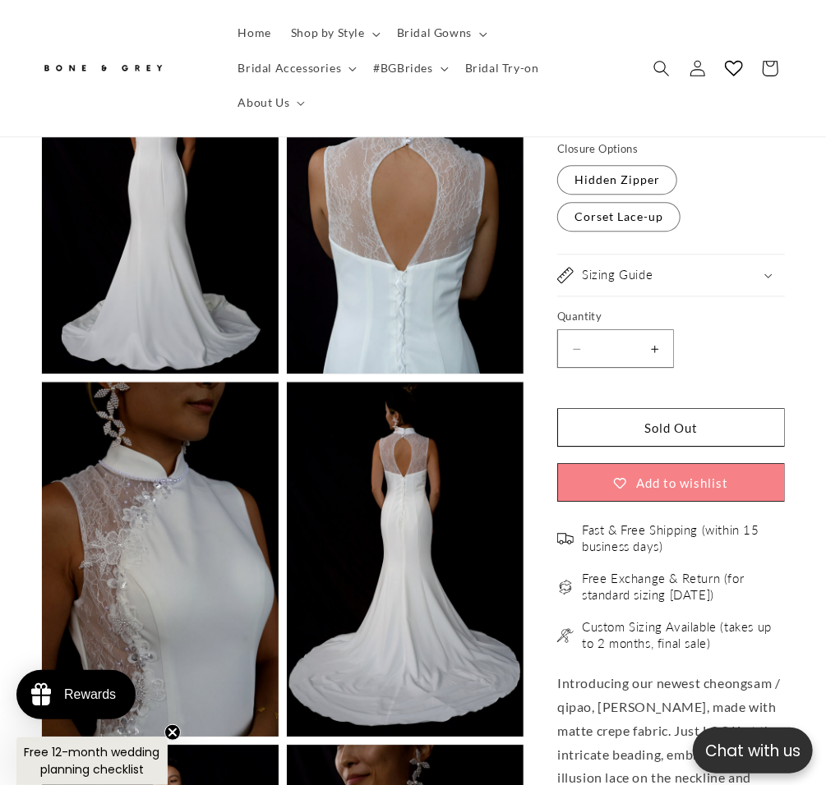
scroll to position [1826, 0]
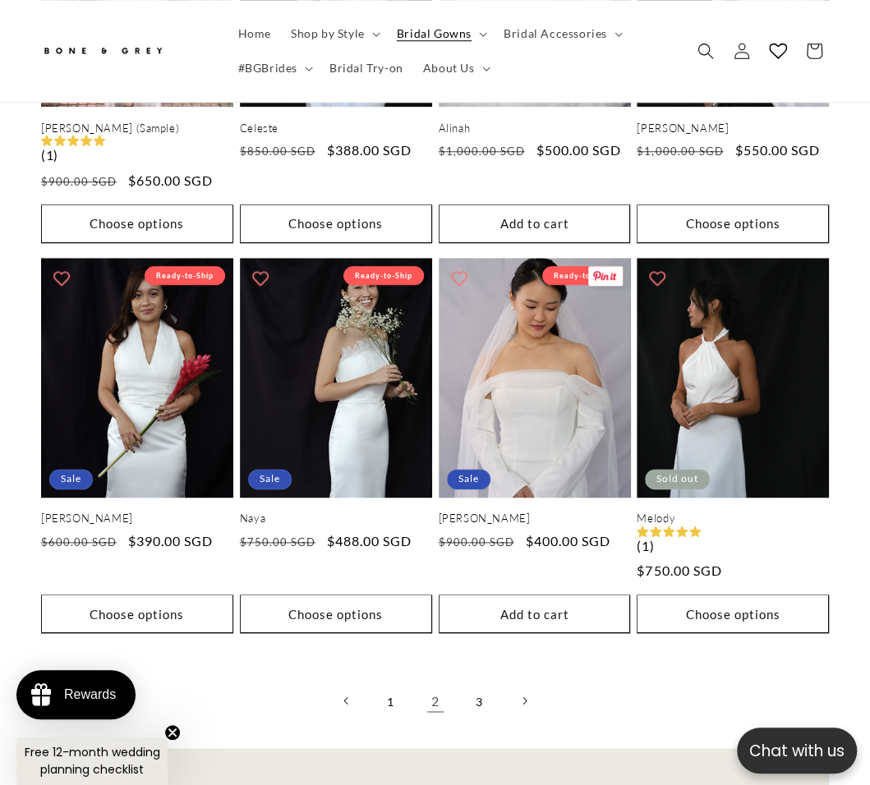
scroll to position [3239, 0]
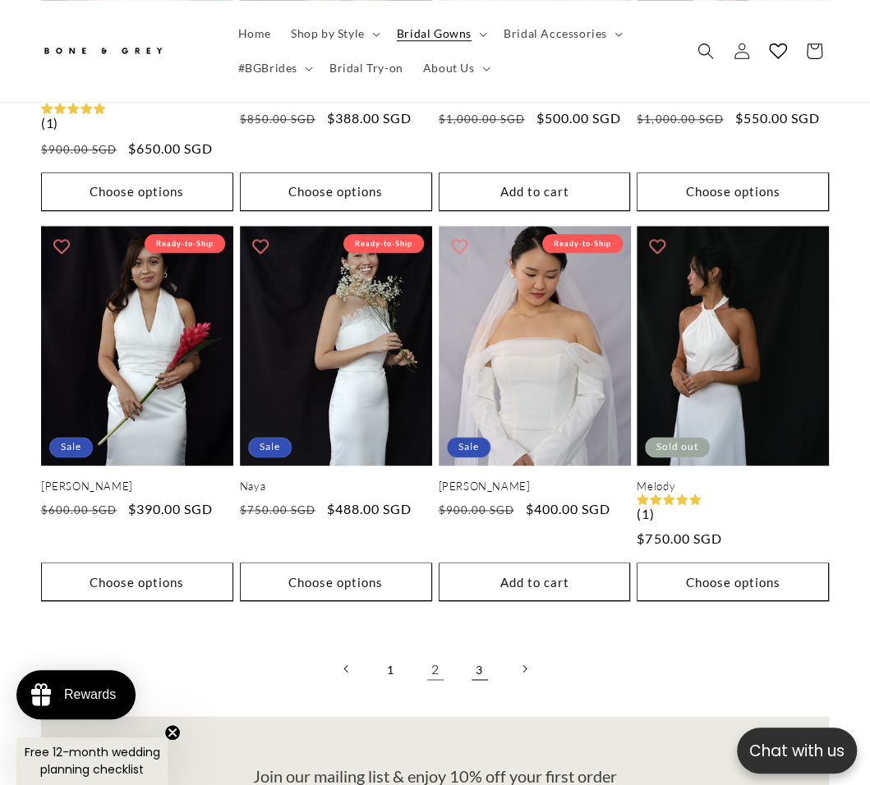
click at [477, 651] on link "3" at bounding box center [480, 669] width 36 height 36
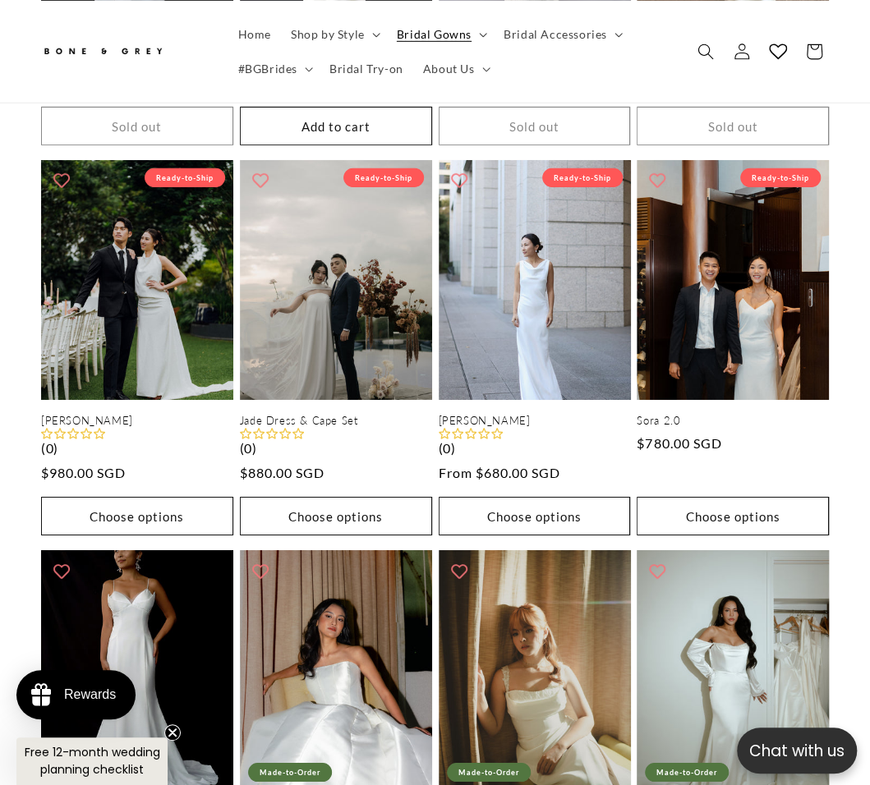
scroll to position [2281, 0]
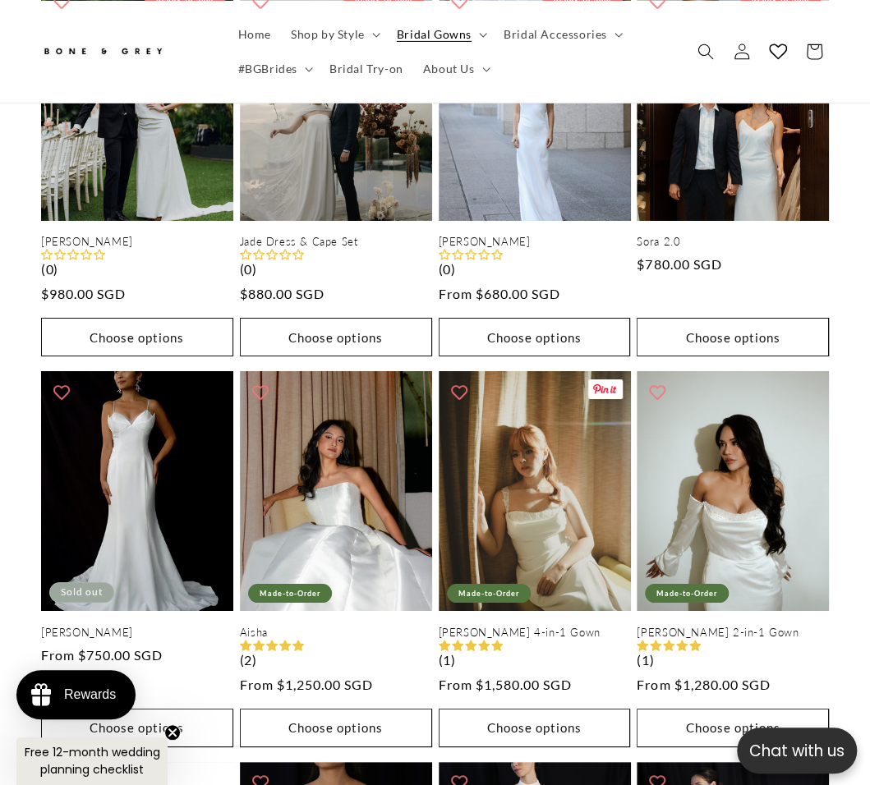
drag, startPoint x: 541, startPoint y: 421, endPoint x: 861, endPoint y: 490, distance: 327.6
click at [861, 490] on div "Elise Sold out Elise (1) Regular price $700.00 SGD Regular price Sale price $70…" at bounding box center [435, 226] width 870 height 1994
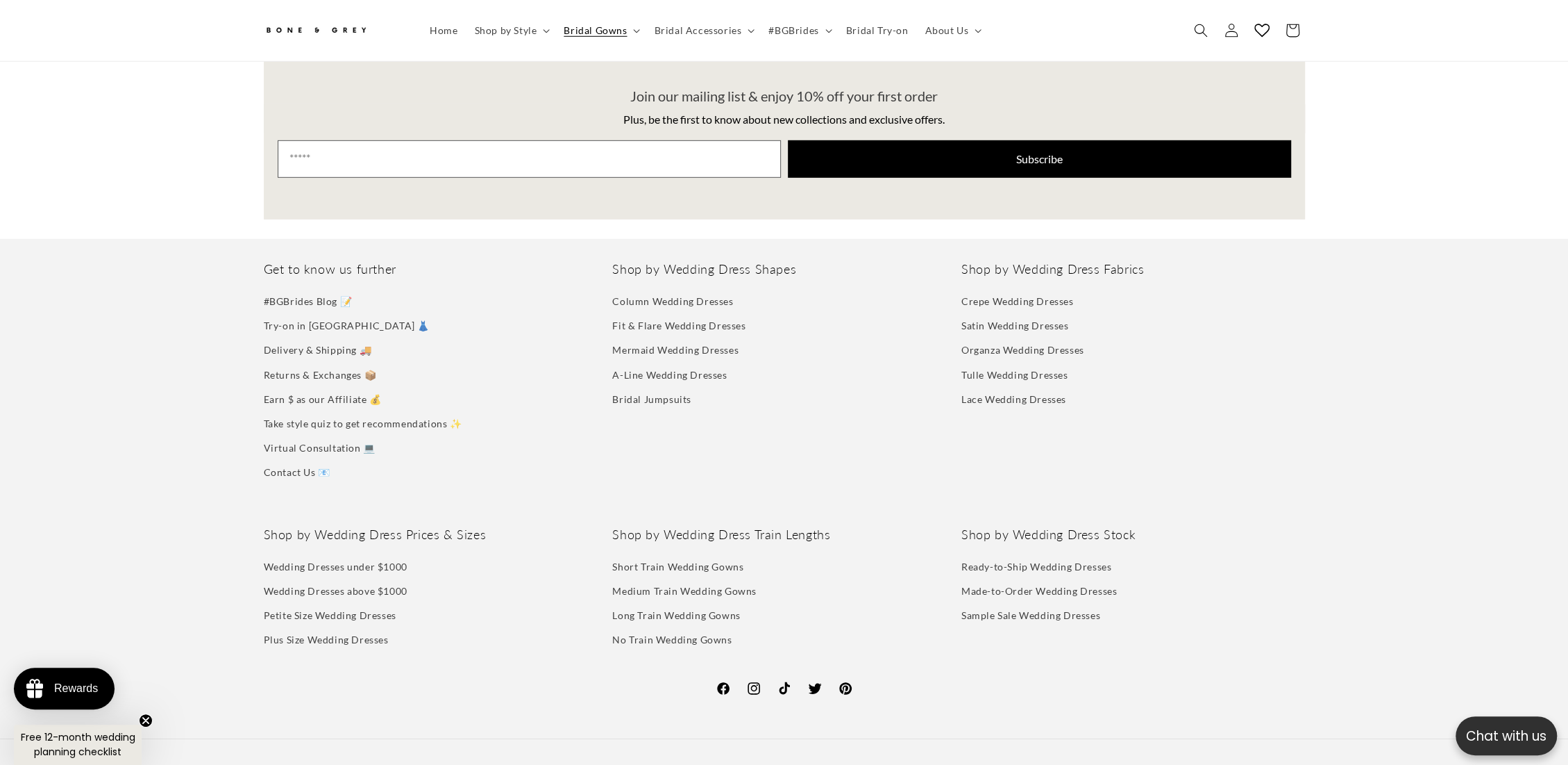
scroll to position [0, 0]
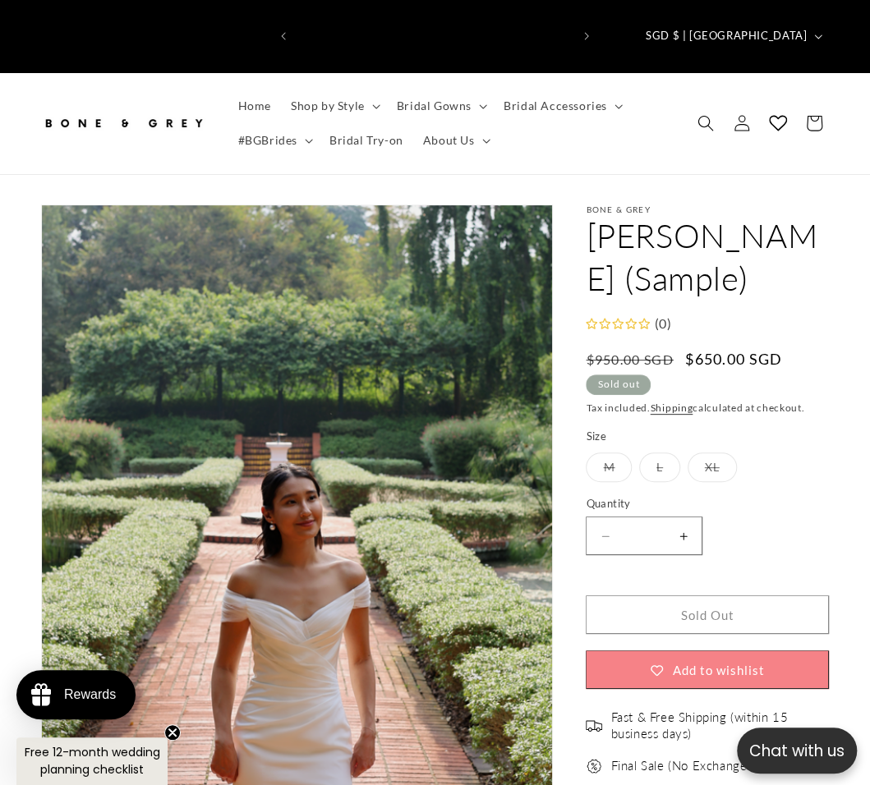
scroll to position [0, 274]
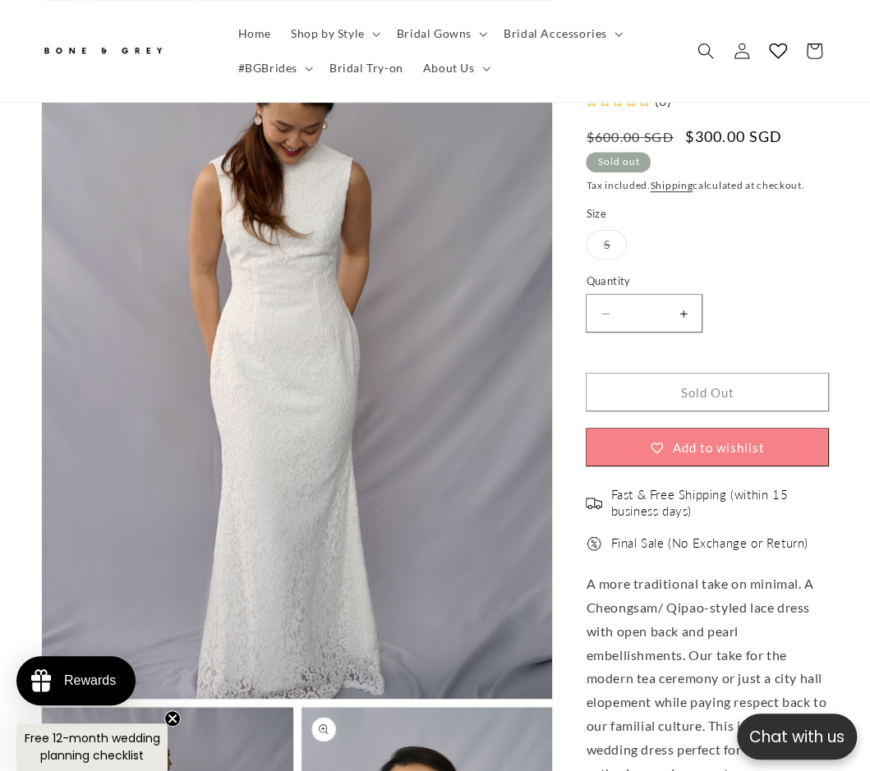
scroll to position [182, 0]
